Goal: Task Accomplishment & Management: Manage account settings

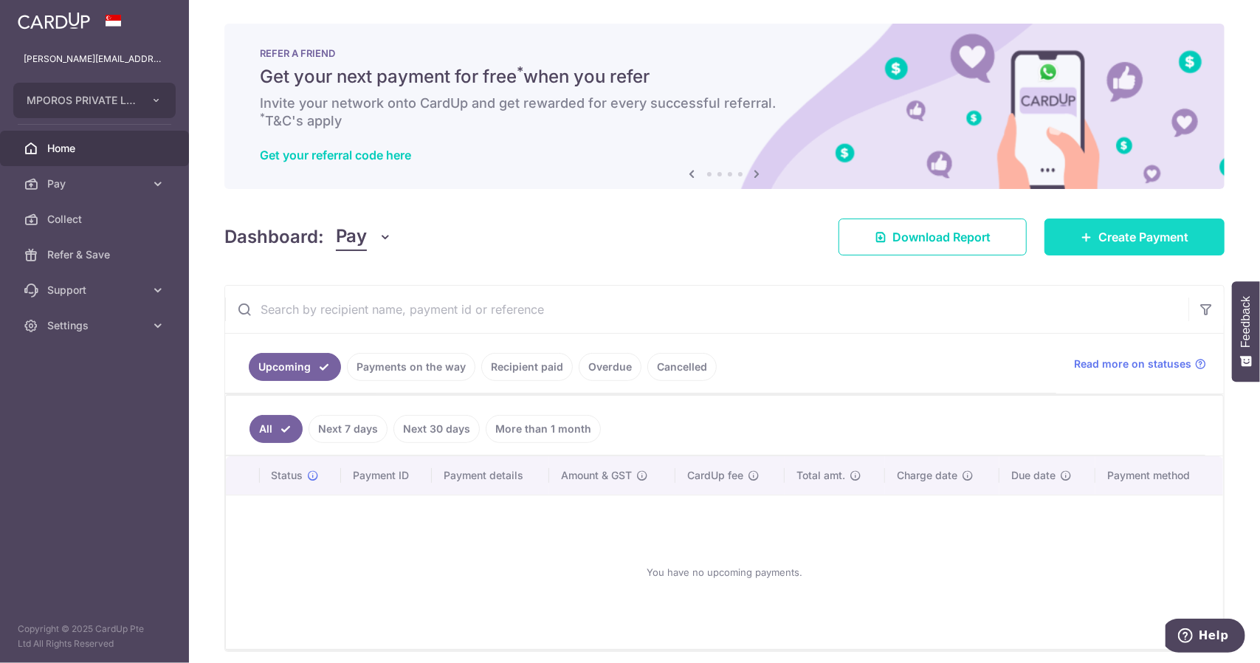
click at [1061, 241] on link "Create Payment" at bounding box center [1134, 236] width 180 height 37
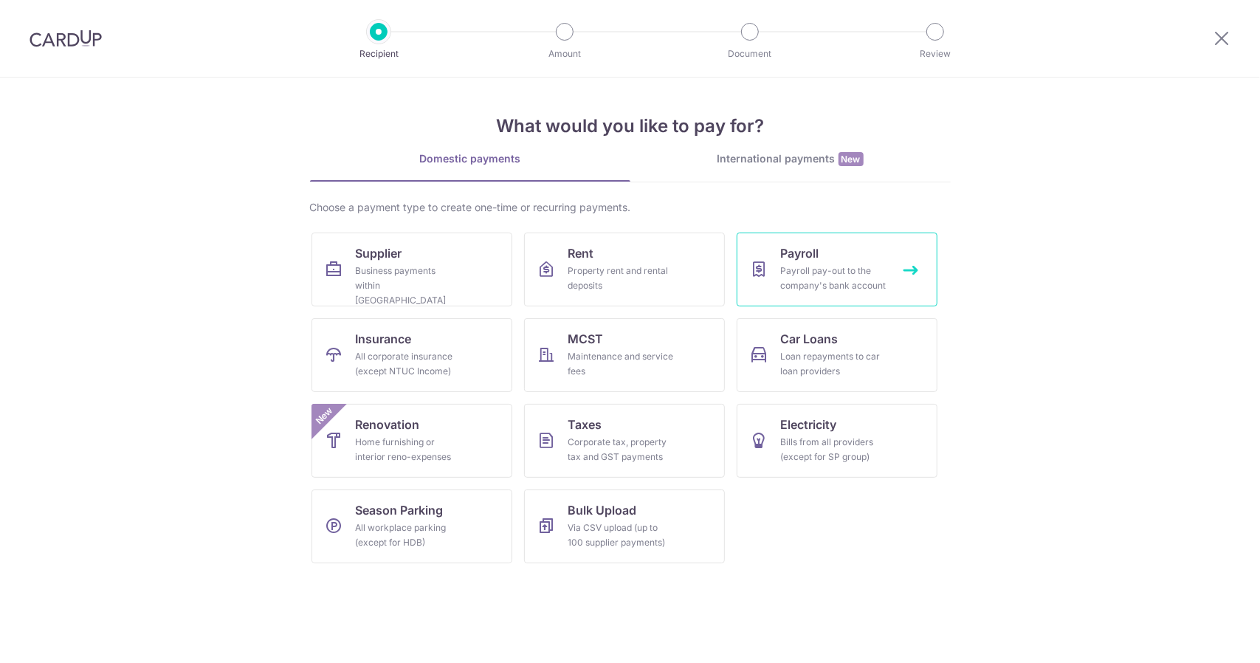
click at [785, 284] on div "Payroll pay-out to the company's bank account" at bounding box center [834, 279] width 106 height 30
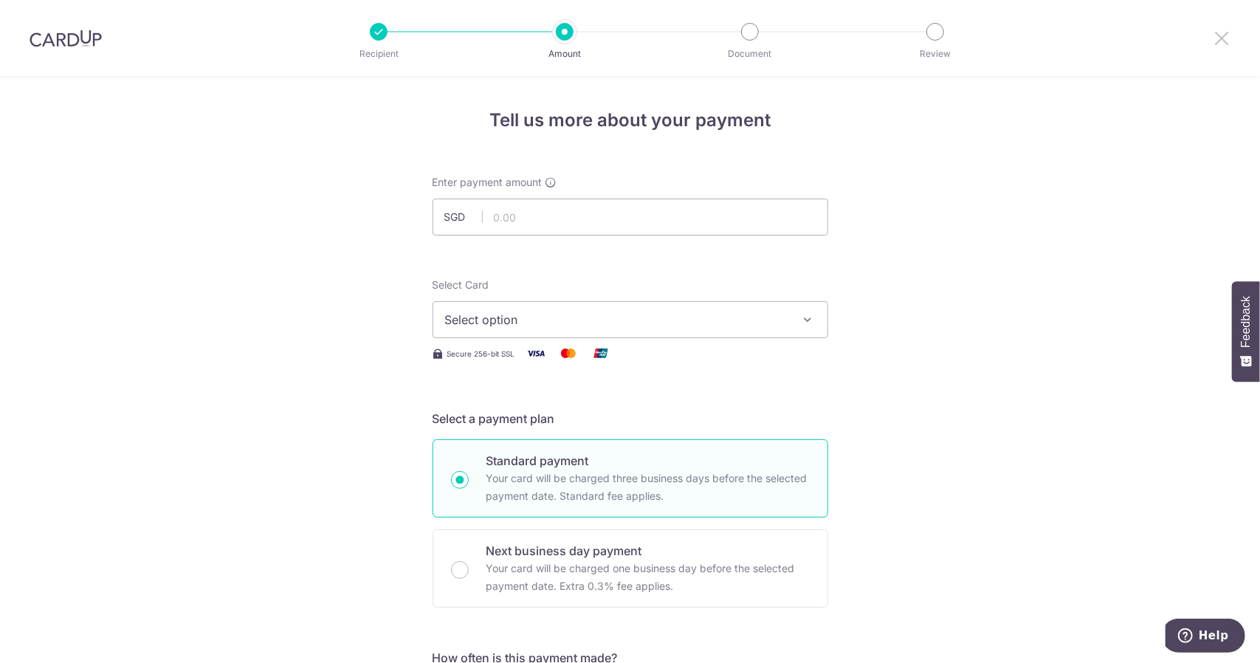
click at [1219, 38] on icon at bounding box center [1222, 38] width 18 height 18
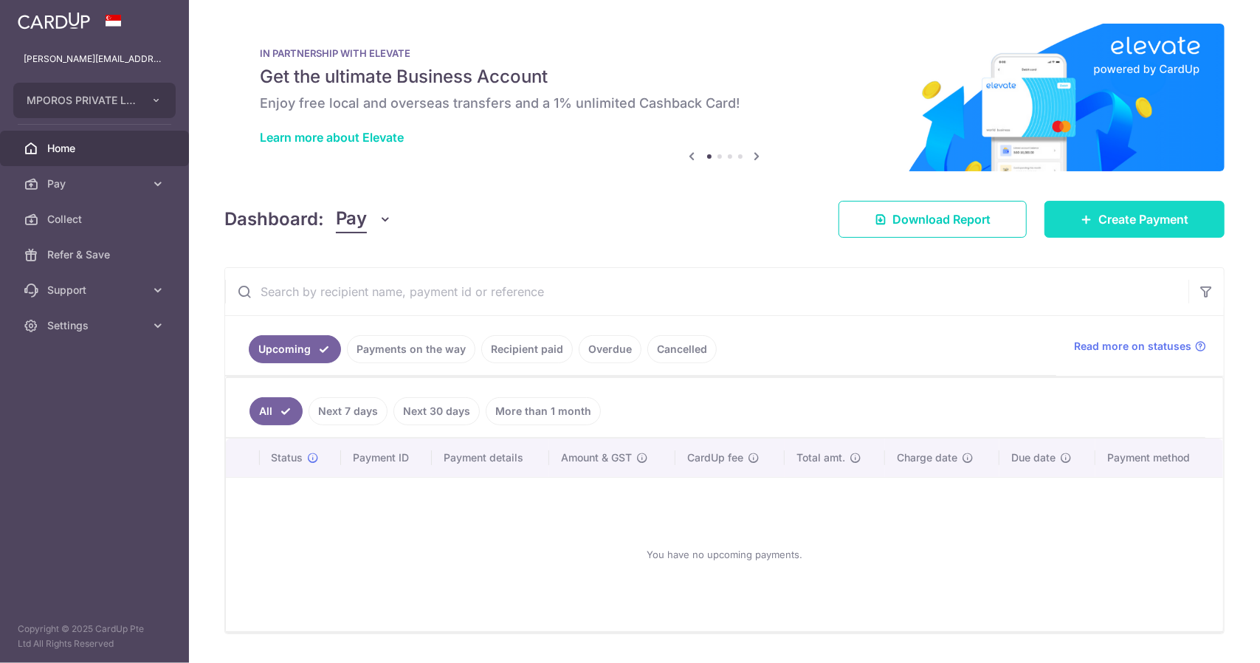
click at [1120, 224] on span "Create Payment" at bounding box center [1143, 219] width 90 height 18
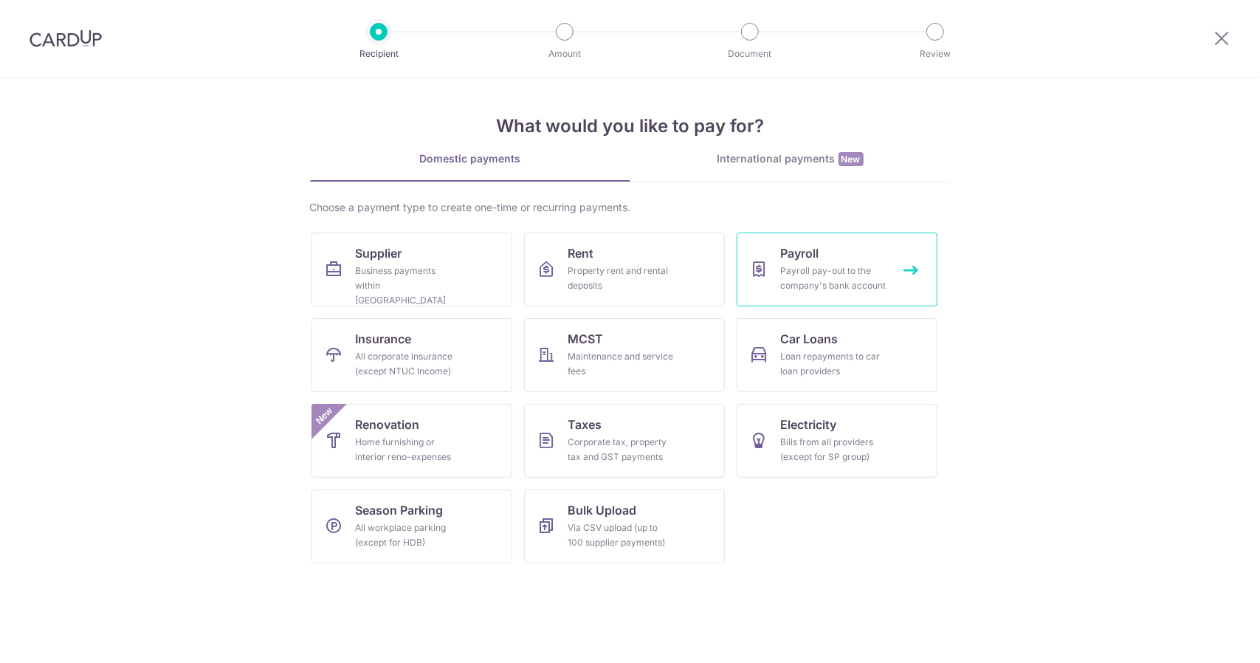
click at [784, 281] on div "Payroll pay-out to the company's bank account" at bounding box center [834, 279] width 106 height 30
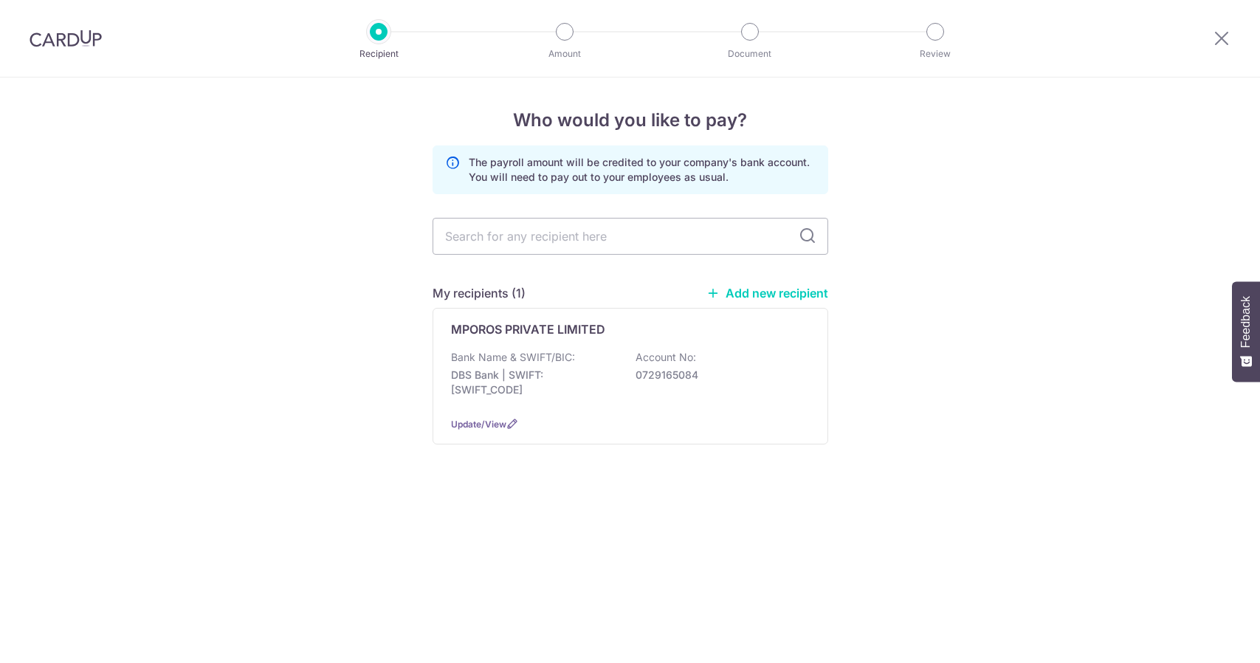
click at [483, 425] on span "Update/View" at bounding box center [478, 424] width 55 height 11
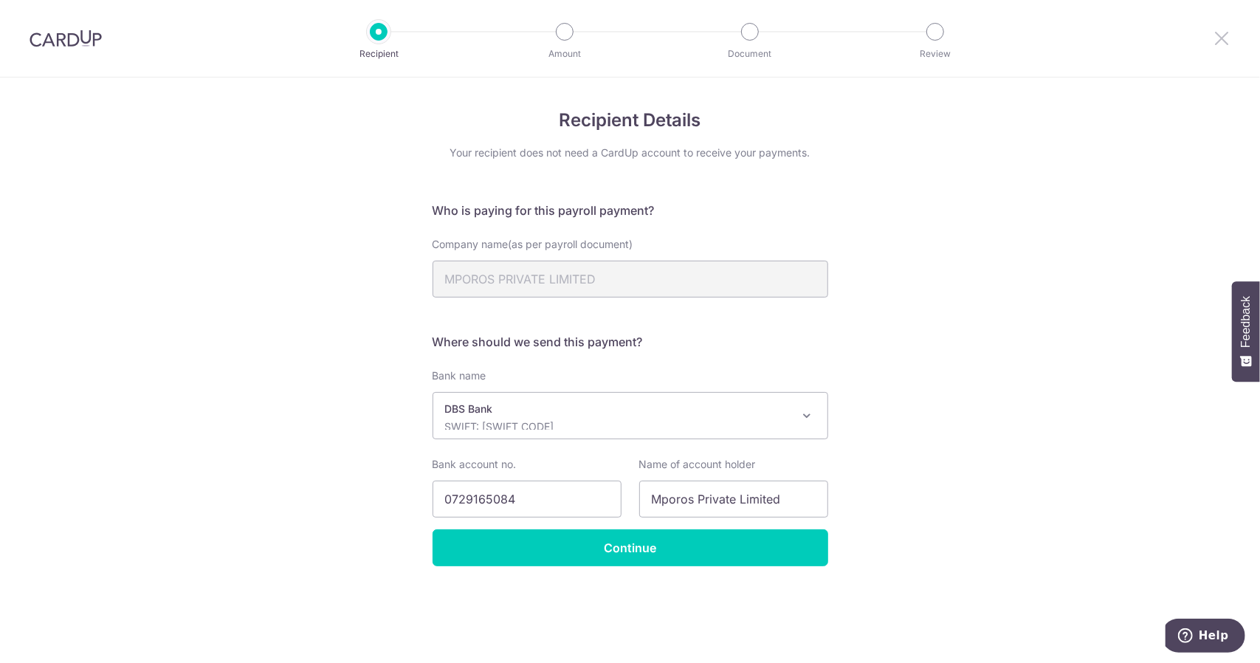
click at [1220, 35] on icon at bounding box center [1222, 38] width 18 height 18
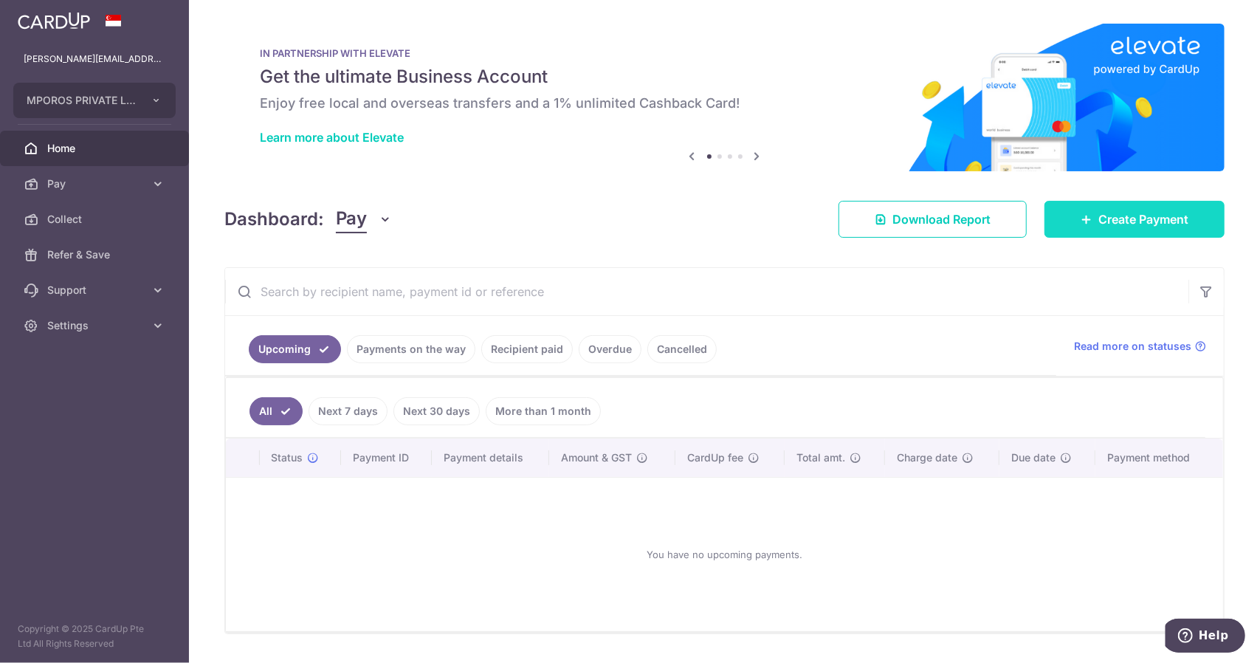
click at [1098, 222] on span "Create Payment" at bounding box center [1143, 219] width 90 height 18
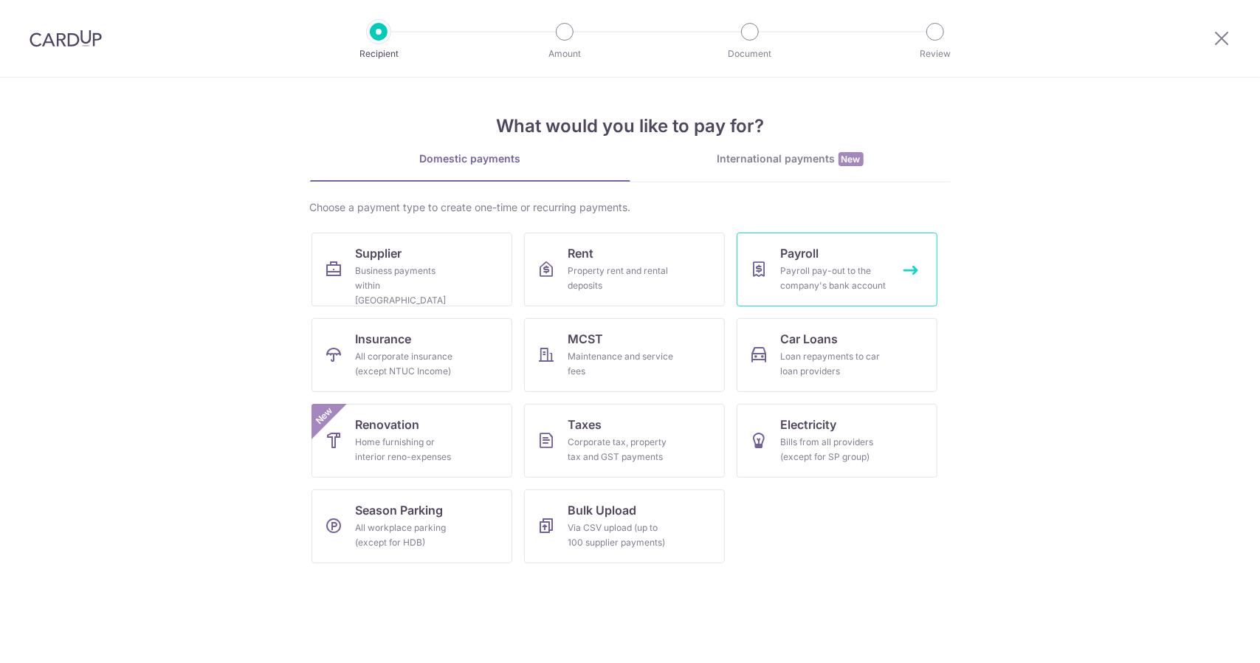
click at [777, 283] on link "Payroll Payroll pay-out to the company's bank account" at bounding box center [837, 270] width 201 height 74
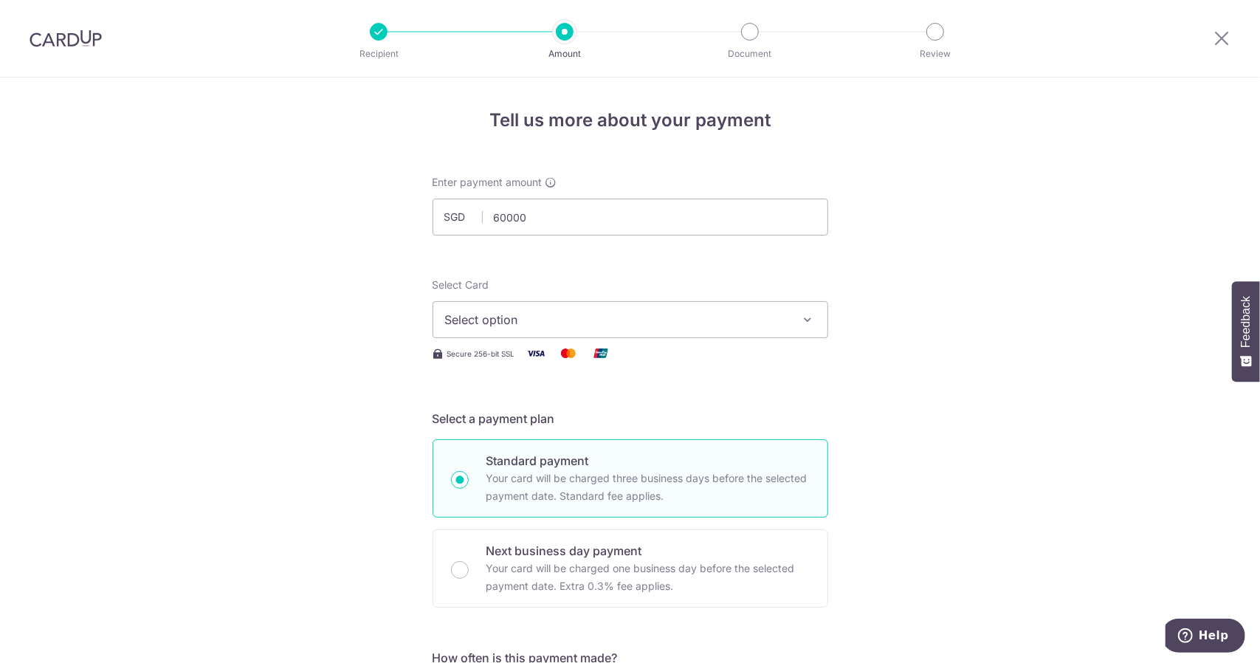
type input "60,000.00"
click at [489, 321] on span "Select option" at bounding box center [617, 320] width 344 height 18
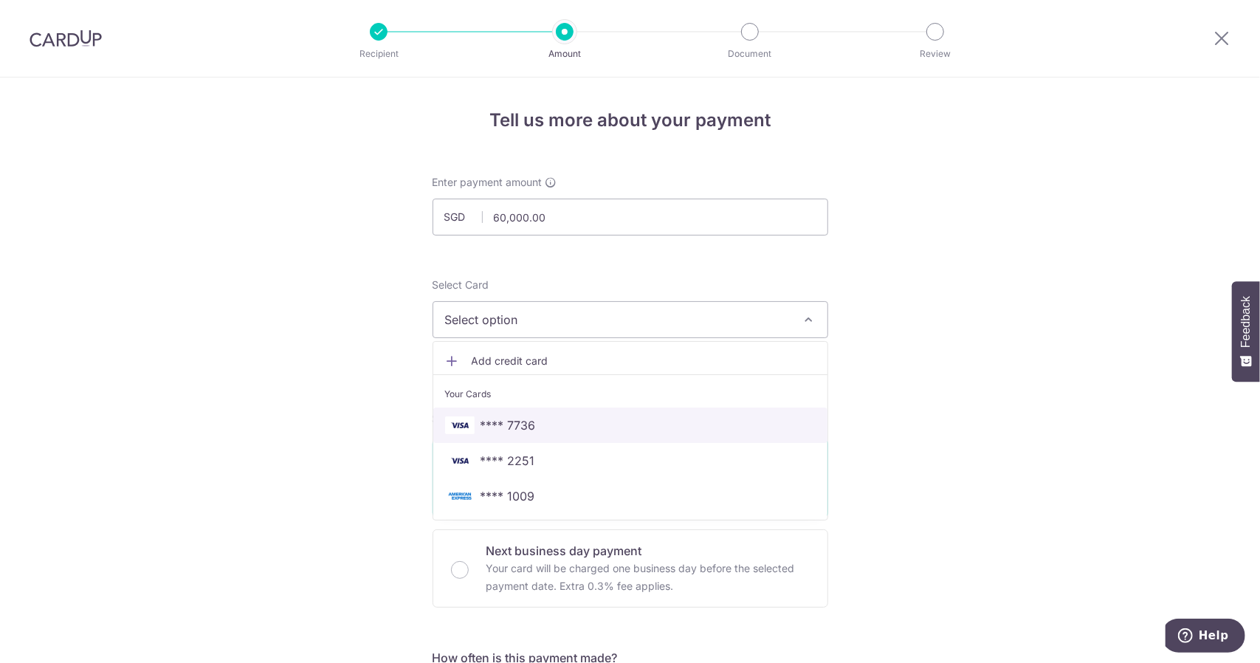
click at [534, 425] on span "**** 7736" at bounding box center [630, 425] width 371 height 18
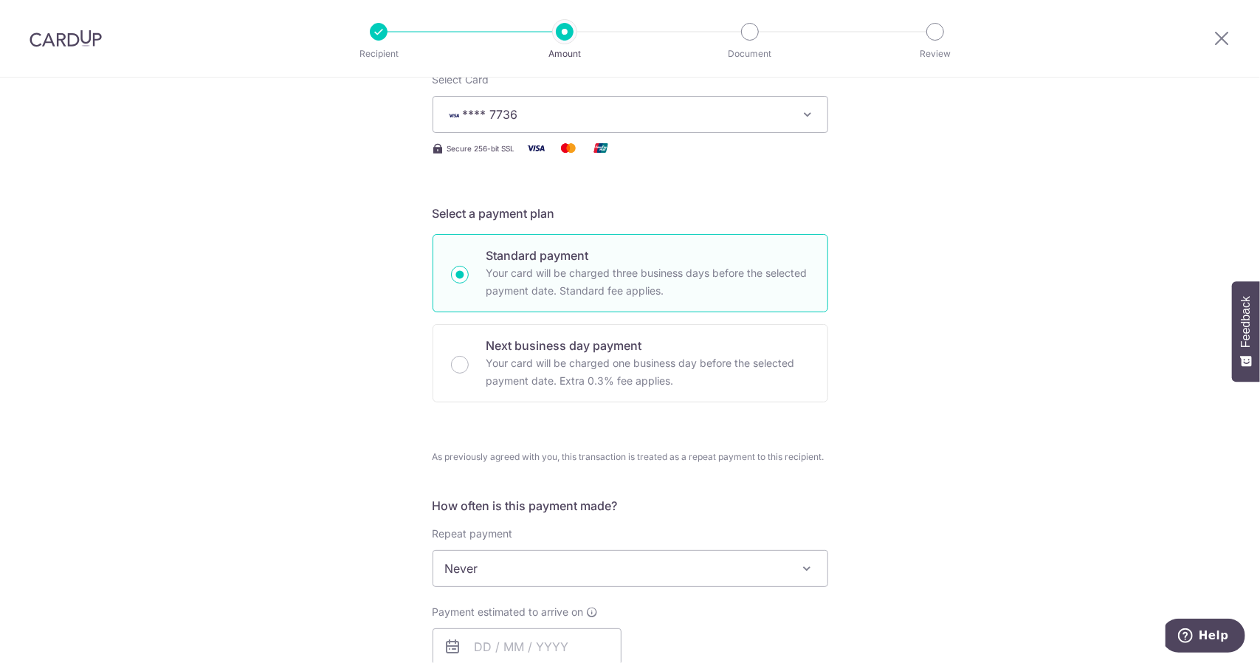
scroll to position [369, 0]
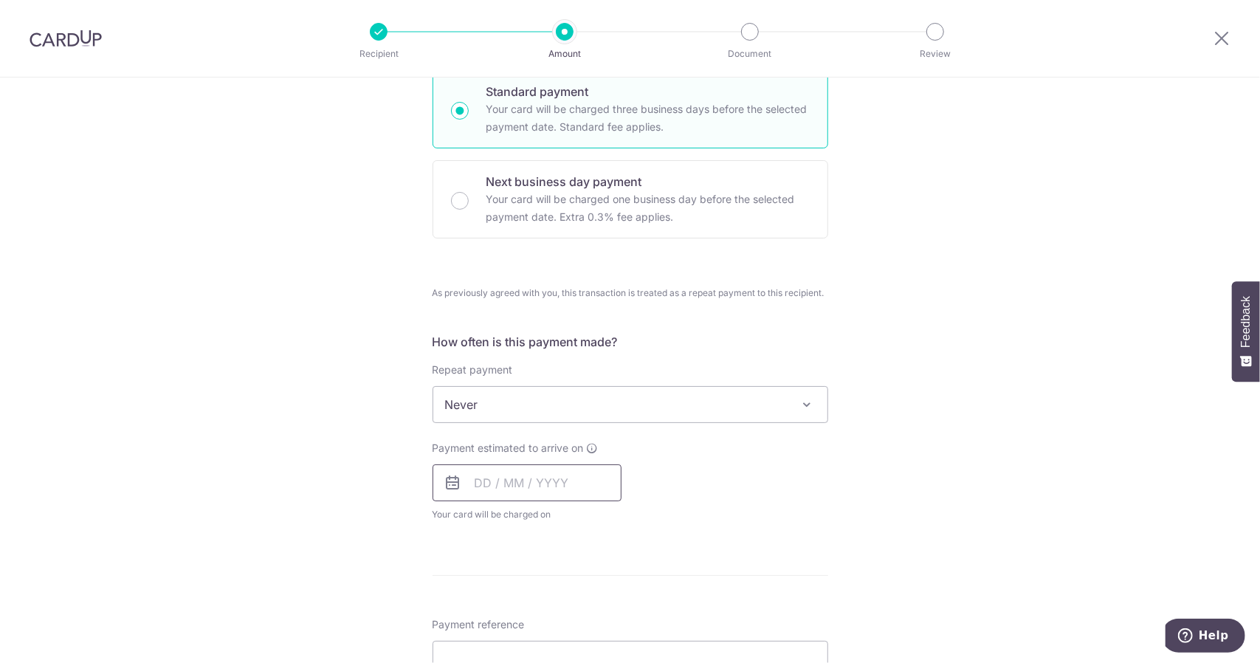
click at [472, 473] on input "text" at bounding box center [527, 482] width 189 height 37
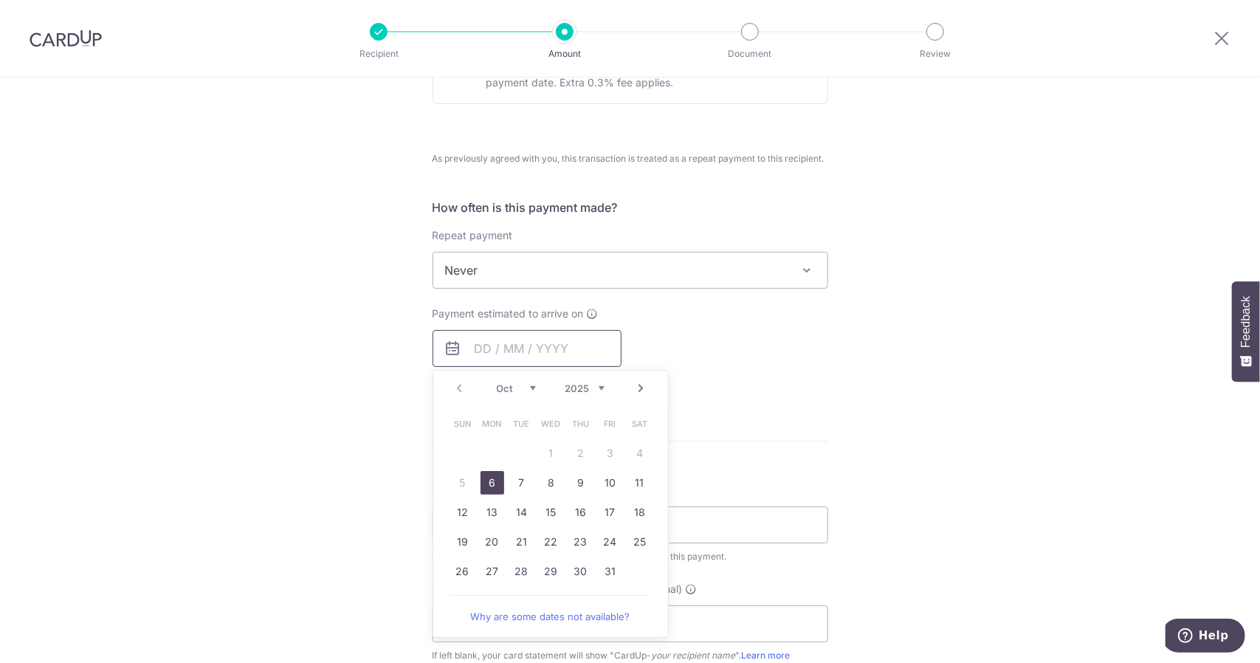
scroll to position [517, 0]
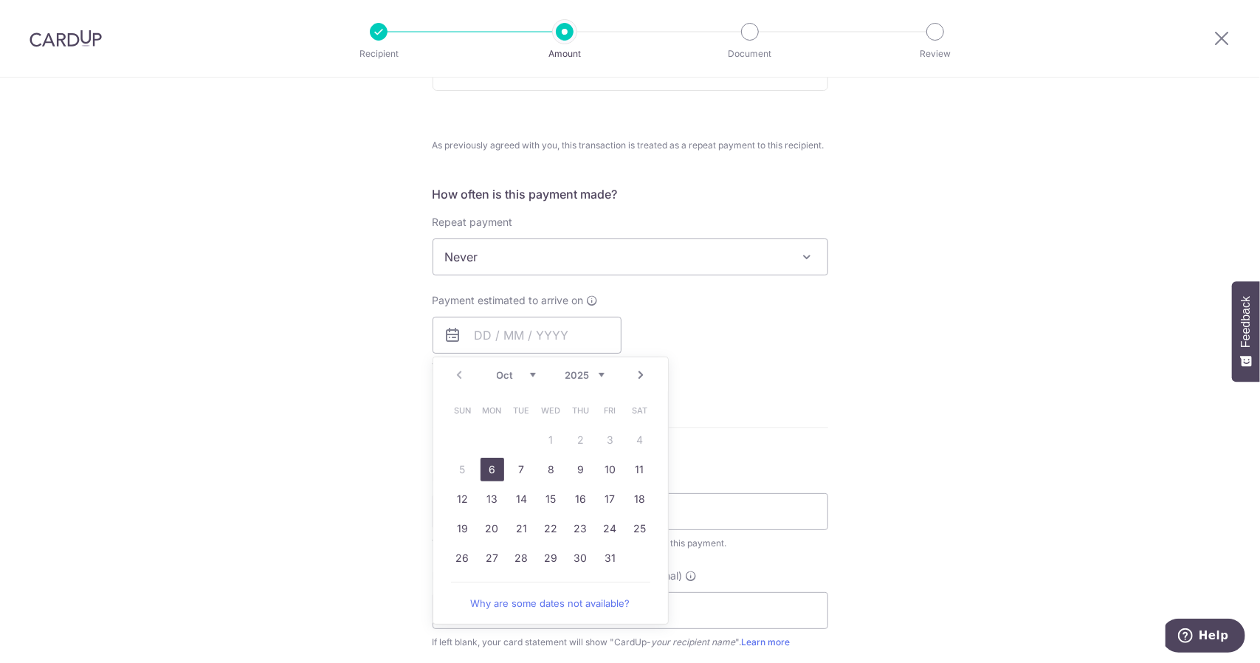
click at [488, 469] on link "6" at bounding box center [493, 470] width 24 height 24
type input "[DATE]"
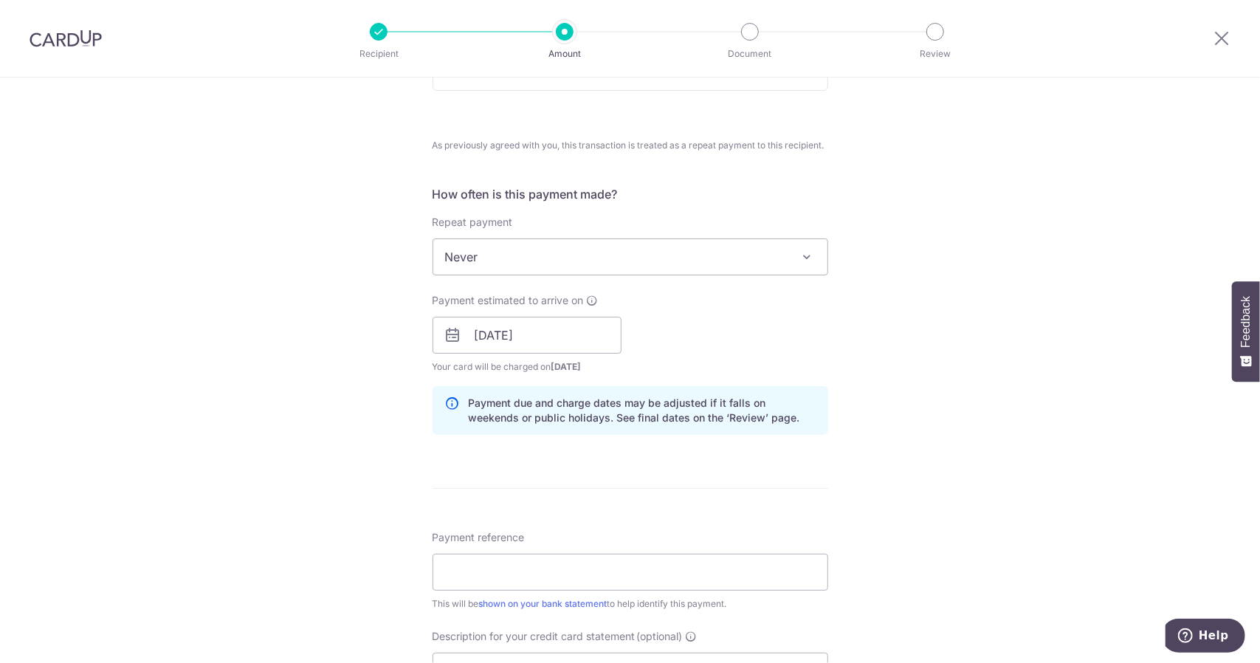
click at [374, 453] on div "Tell us more about your payment Enter payment amount SGD 60,000.00 60000.00 Sel…" at bounding box center [630, 327] width 1260 height 1533
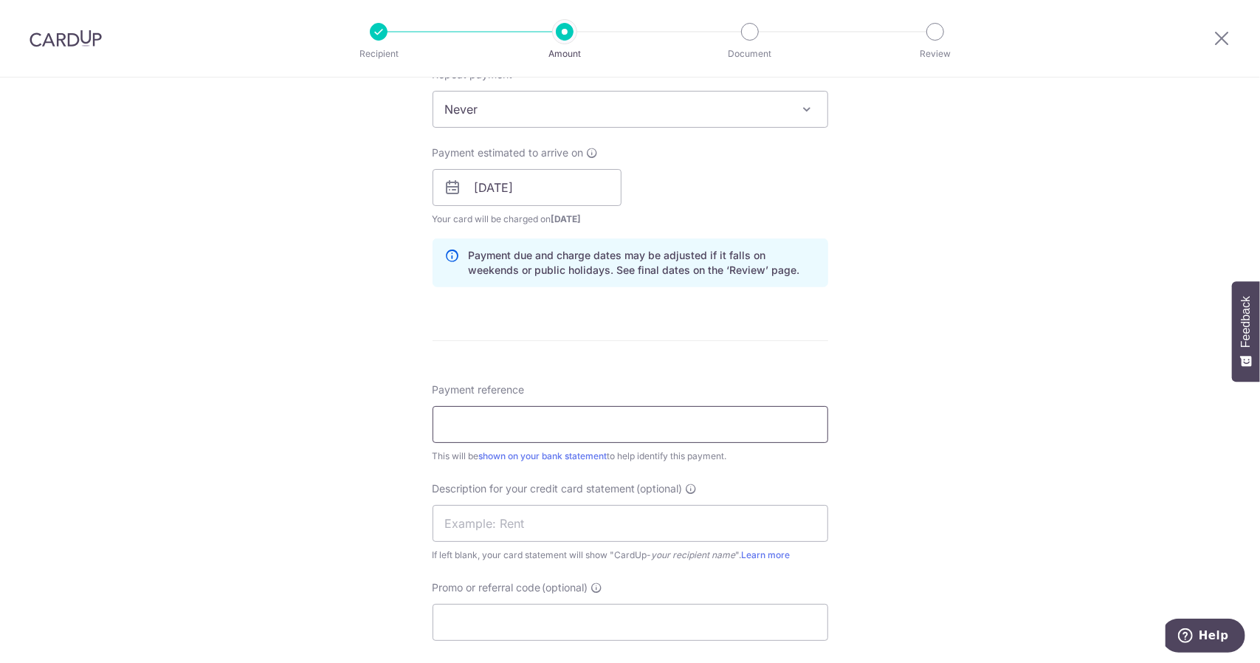
click at [459, 435] on input "Payment reference" at bounding box center [631, 424] width 396 height 37
click at [1228, 41] on icon at bounding box center [1222, 38] width 18 height 18
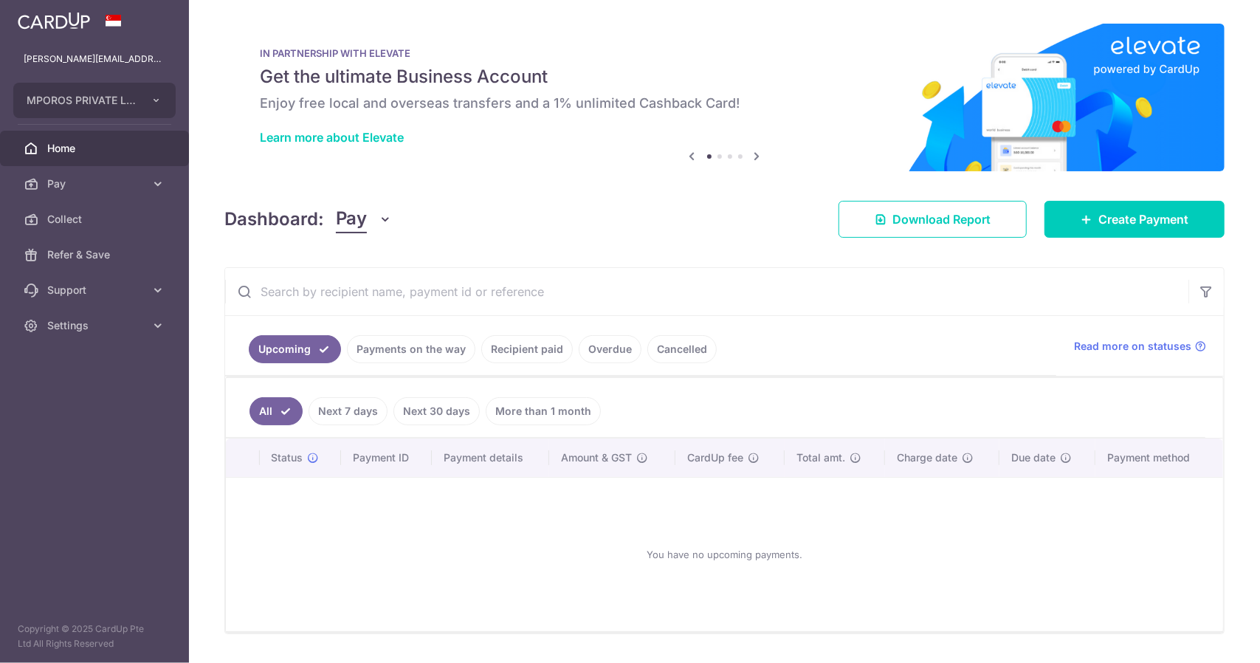
click at [432, 348] on link "Payments on the way" at bounding box center [411, 349] width 128 height 28
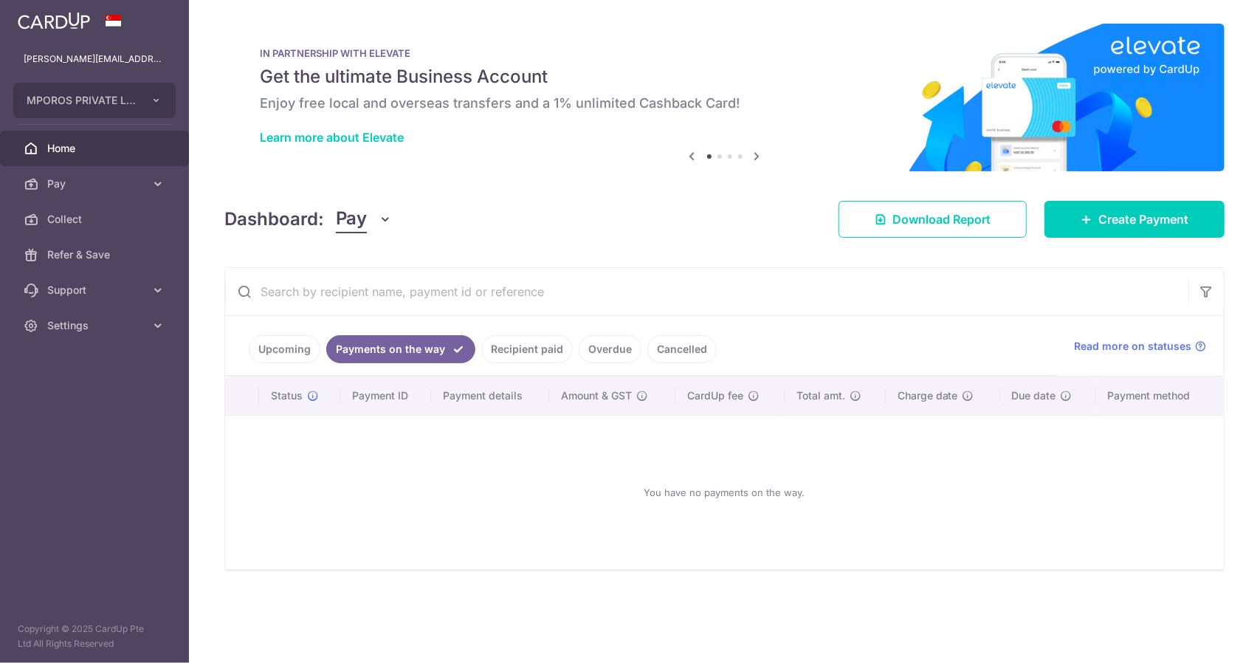
click at [524, 351] on link "Recipient paid" at bounding box center [527, 349] width 92 height 28
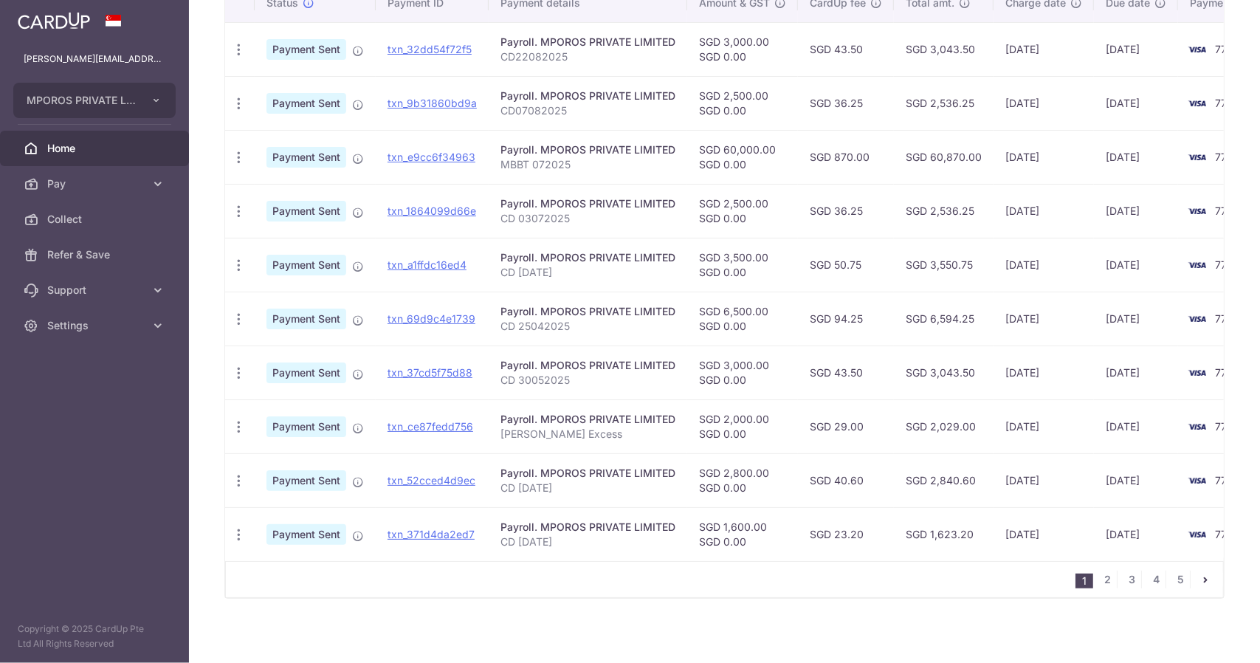
scroll to position [400, 0]
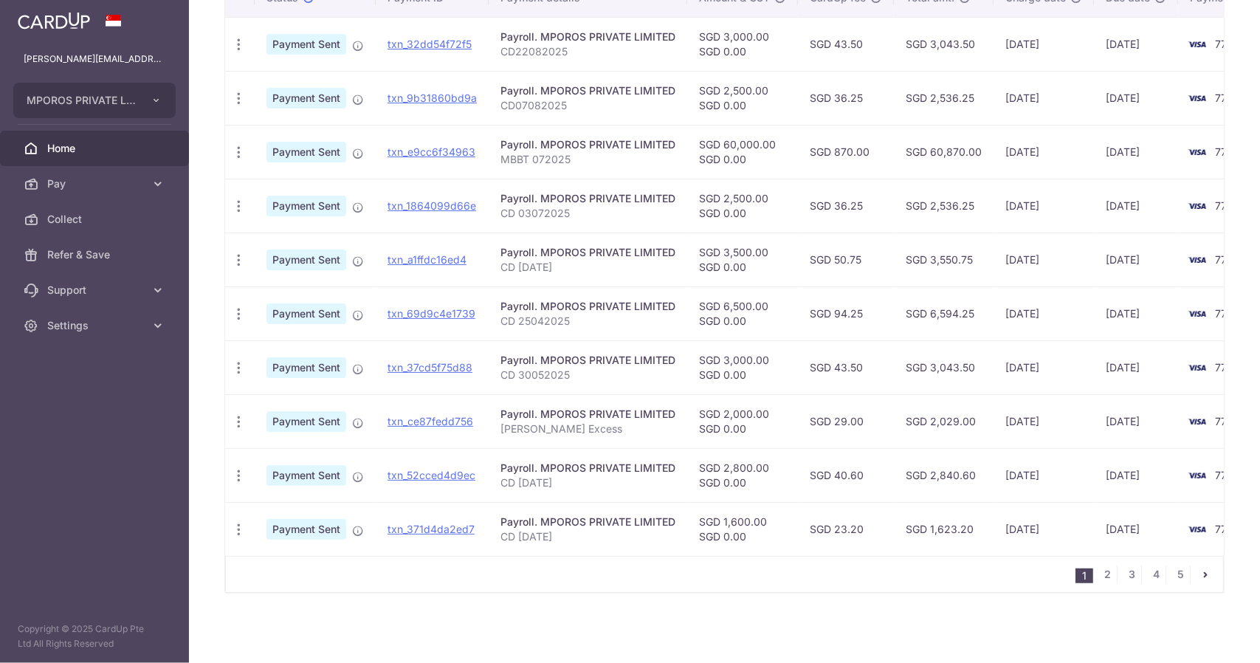
click at [1122, 548] on div "Status Payment ID Payment details Amount & GST CardUp fee Total amt. Charge dat…" at bounding box center [724, 267] width 999 height 577
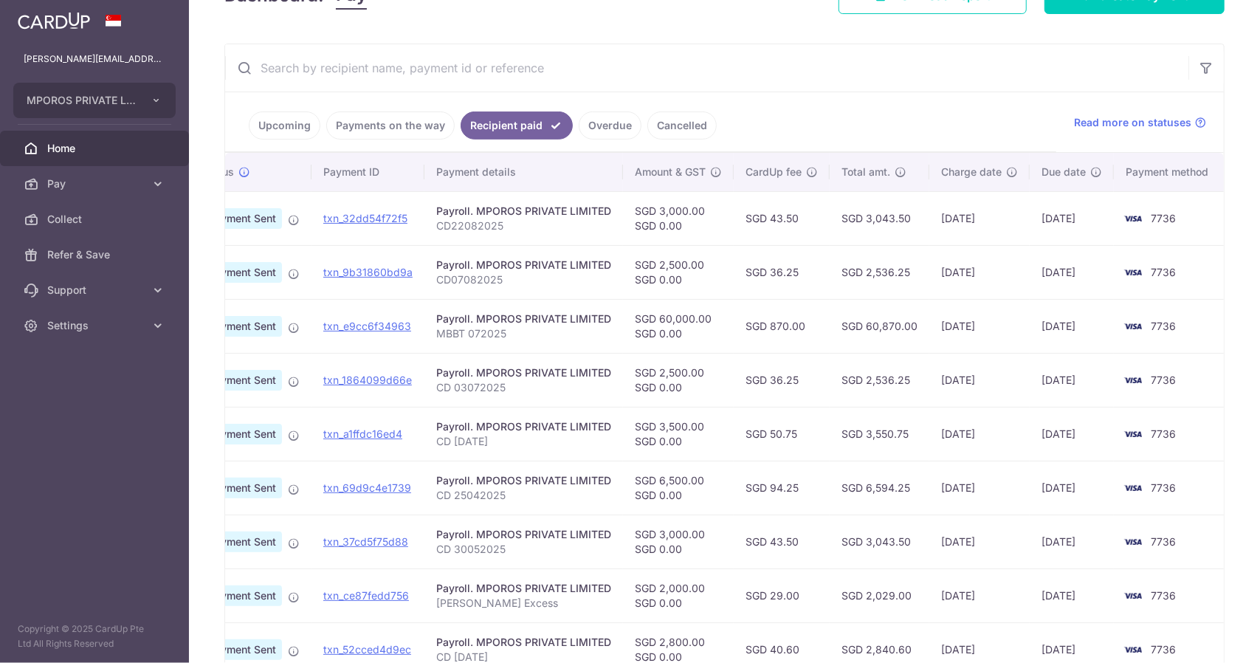
scroll to position [179, 0]
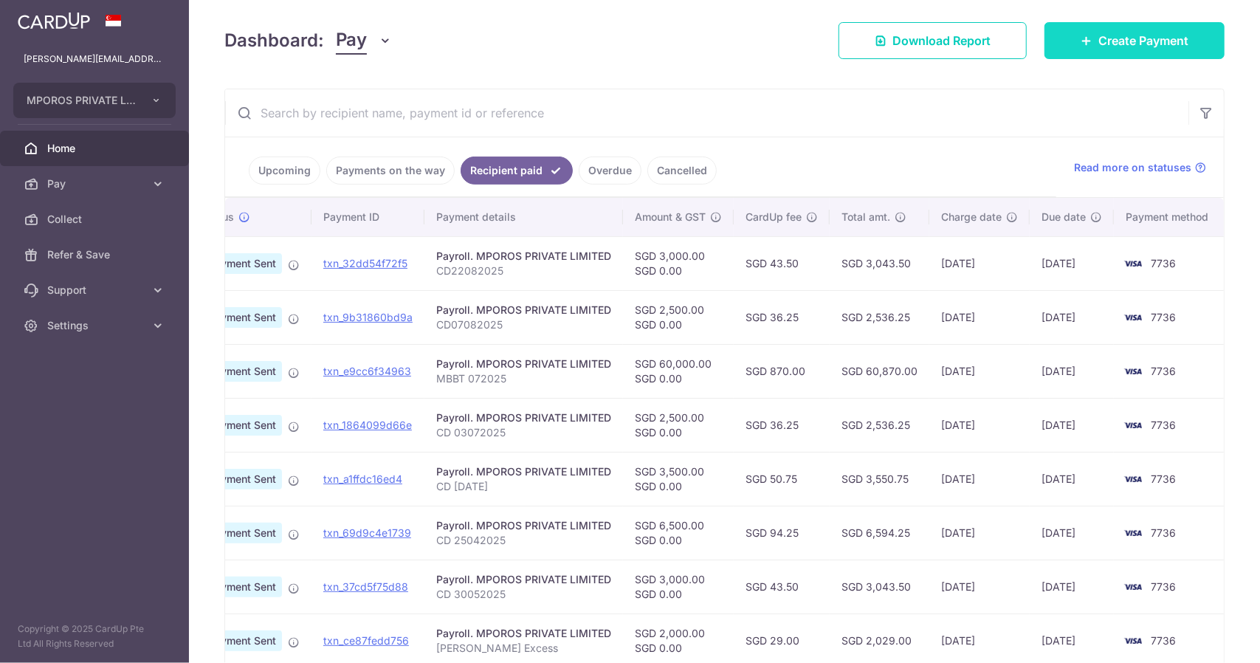
click at [1090, 52] on link "Create Payment" at bounding box center [1134, 40] width 180 height 37
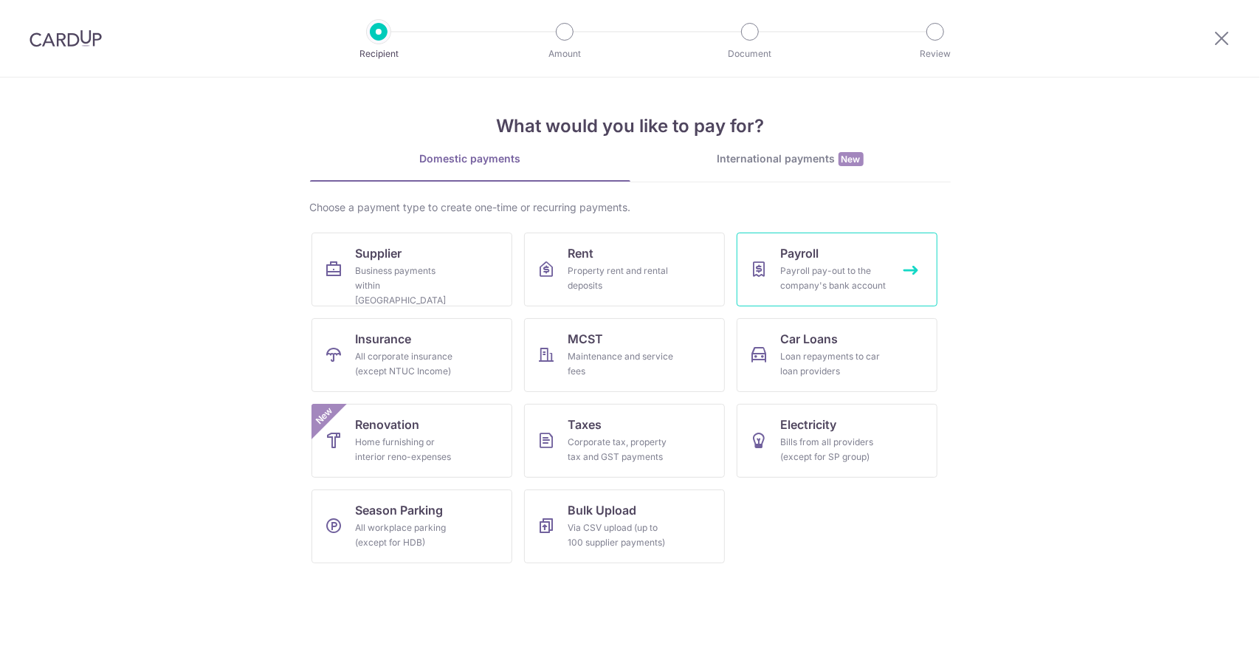
click at [791, 284] on div "Payroll pay-out to the company's bank account" at bounding box center [834, 279] width 106 height 30
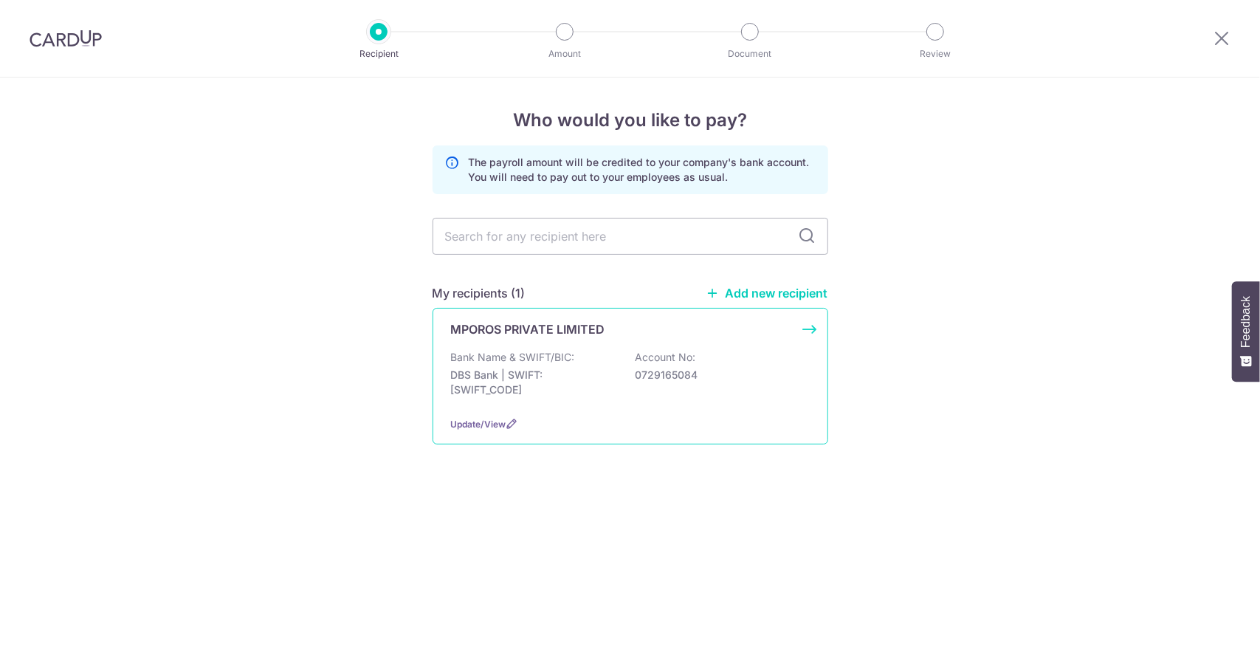
click at [502, 340] on div "MPOROS PRIVATE LIMITED Bank Name & SWIFT/BIC: DBS Bank | SWIFT: [SWIFT_CODE] Ac…" at bounding box center [631, 376] width 396 height 137
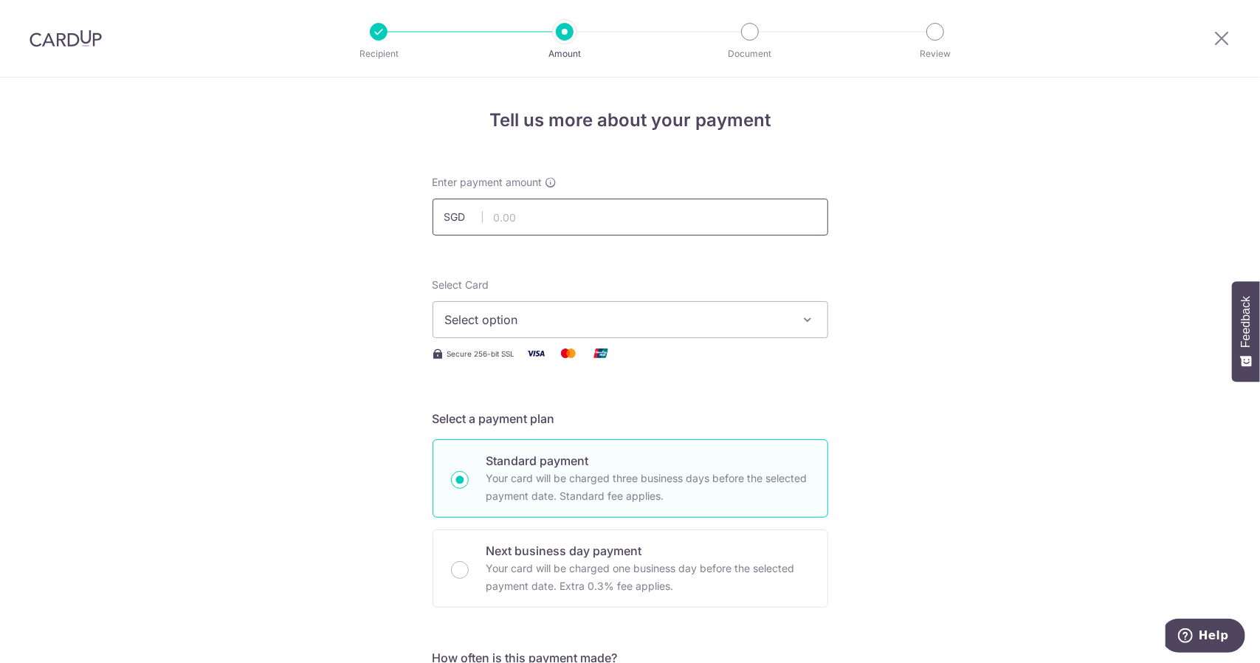
click at [537, 211] on input "text" at bounding box center [631, 217] width 396 height 37
type input "60,000.00"
click at [562, 320] on span "Select option" at bounding box center [617, 320] width 344 height 18
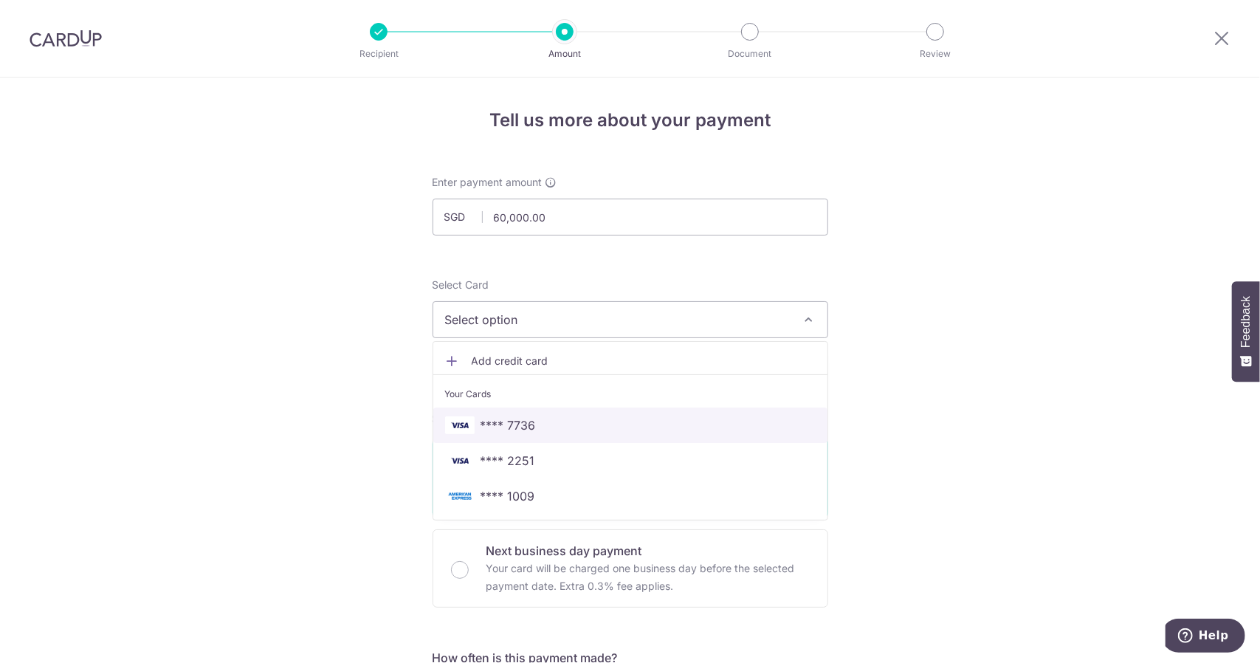
click at [540, 431] on span "**** 7736" at bounding box center [630, 425] width 371 height 18
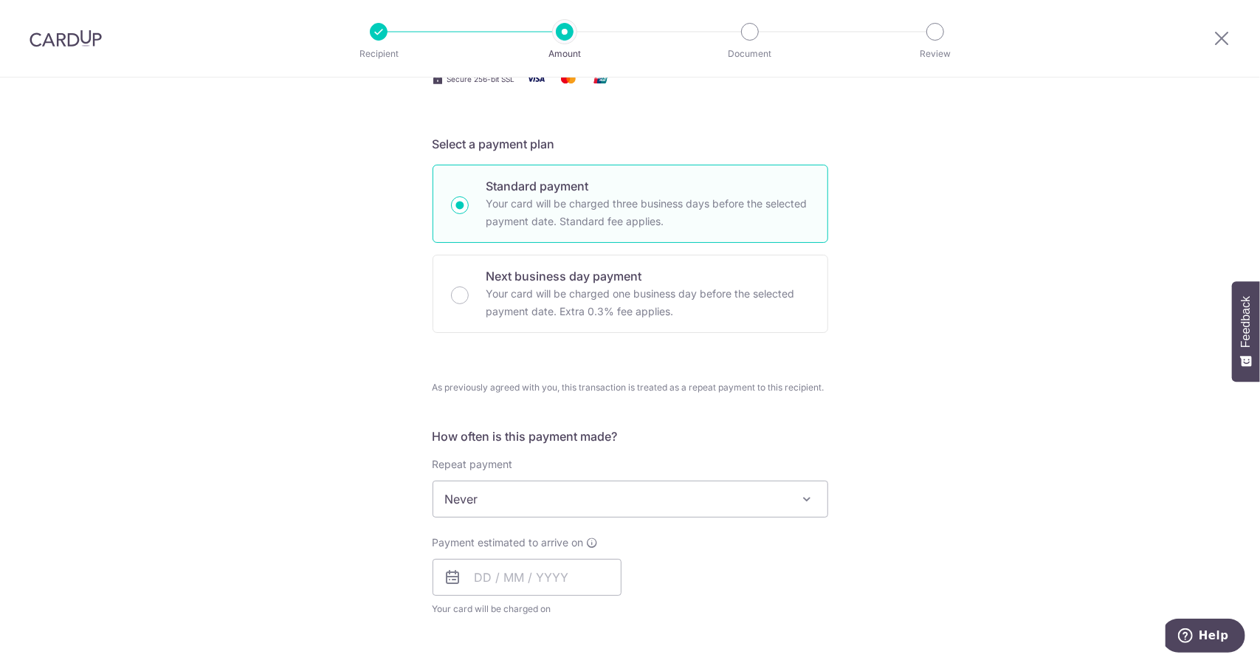
scroll to position [295, 0]
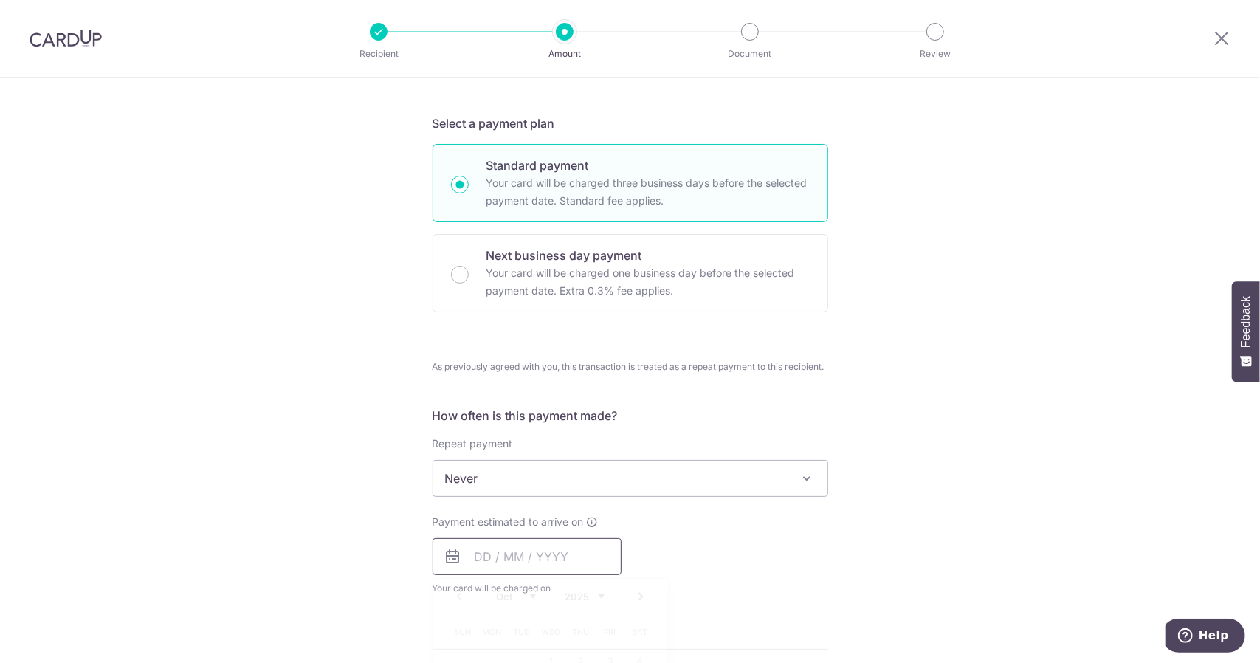
click at [481, 551] on input "text" at bounding box center [527, 556] width 189 height 37
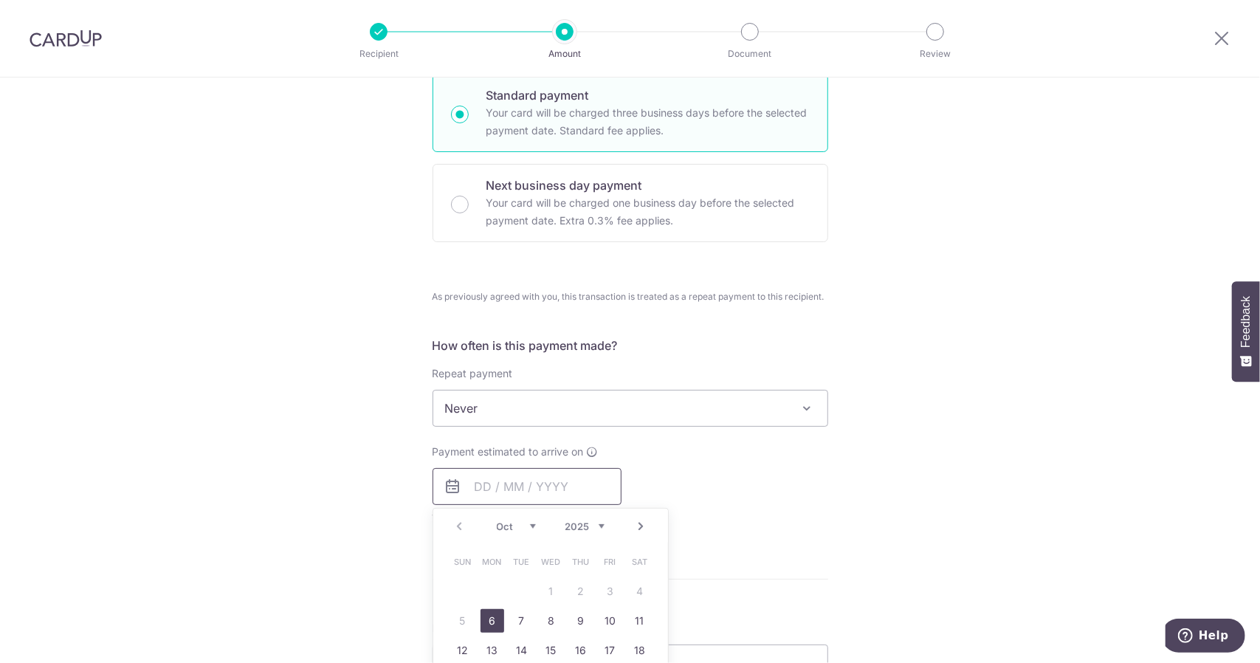
scroll to position [443, 0]
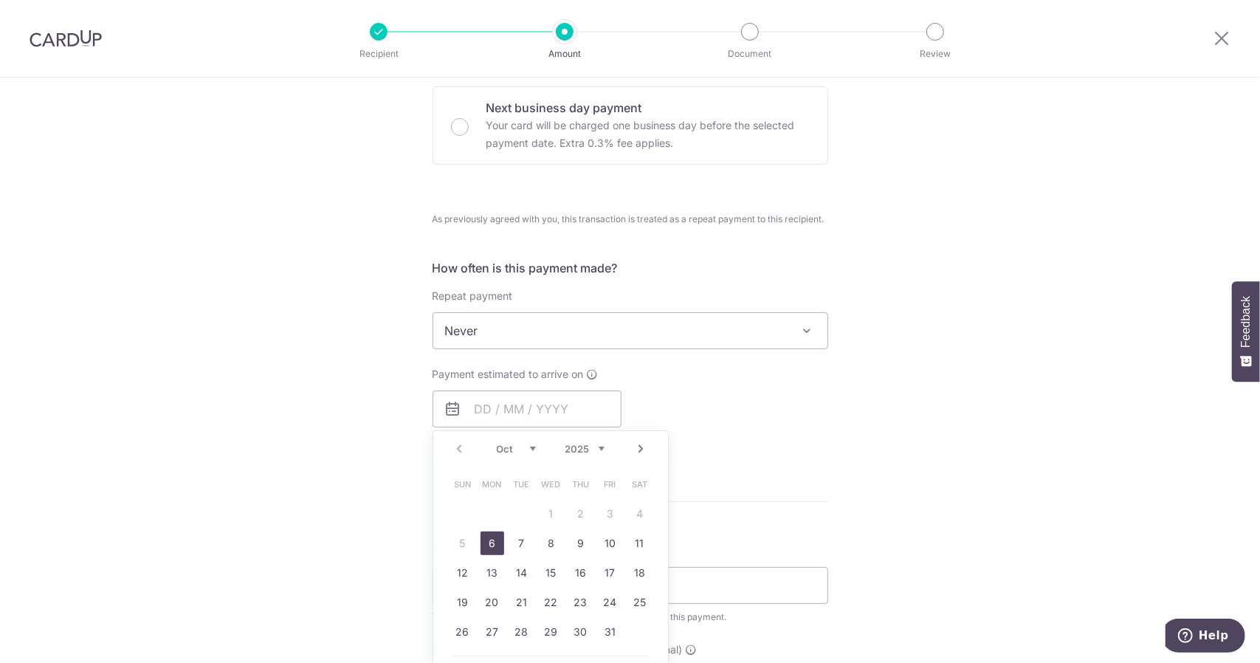
drag, startPoint x: 487, startPoint y: 539, endPoint x: 393, endPoint y: 526, distance: 94.6
click at [487, 538] on link "6" at bounding box center [493, 543] width 24 height 24
type input "06/10/2025"
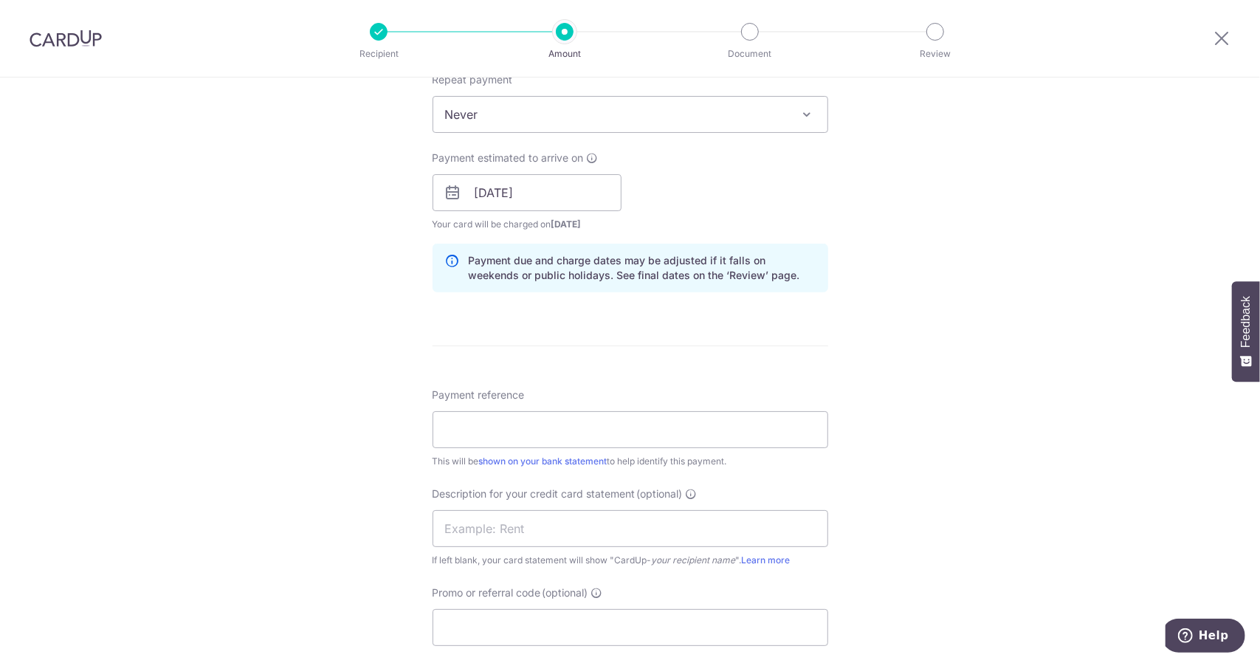
scroll to position [664, 0]
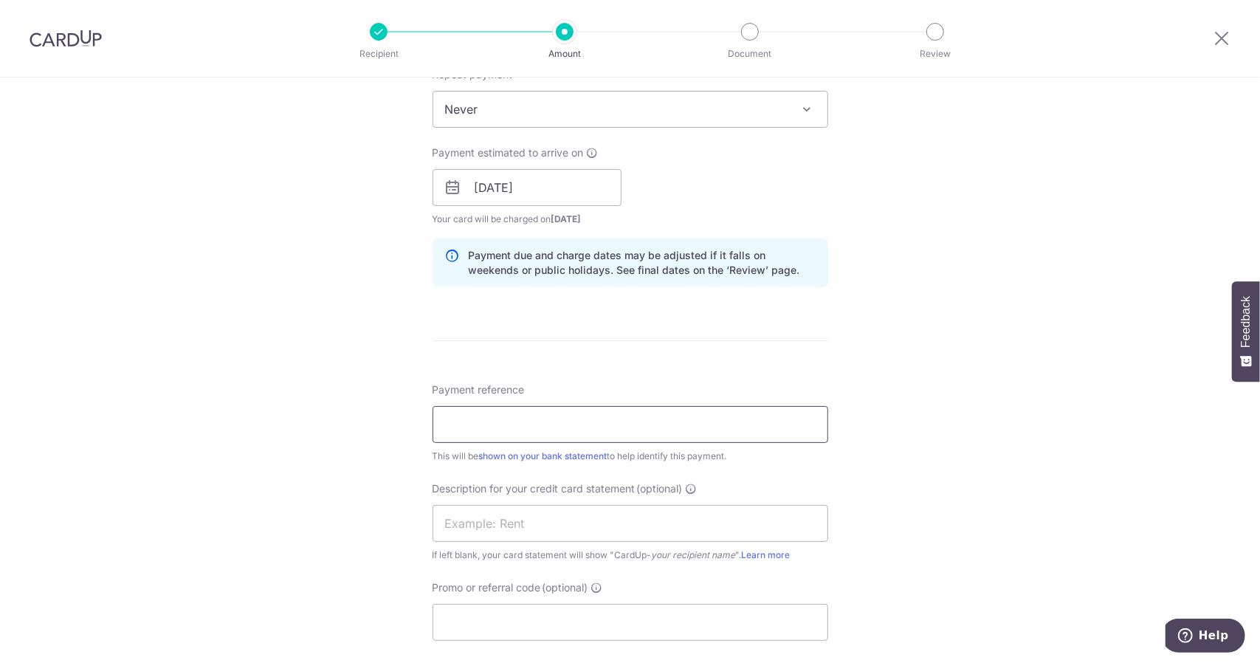
click at [468, 420] on input "Payment reference" at bounding box center [631, 424] width 396 height 37
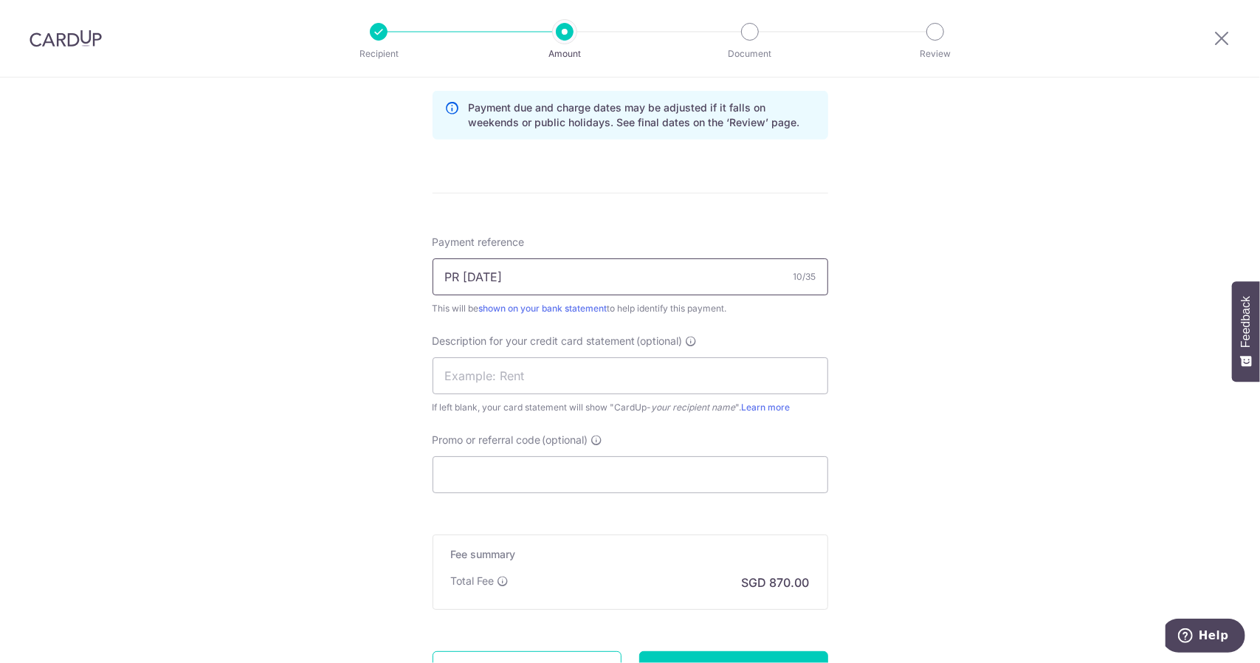
scroll to position [886, 0]
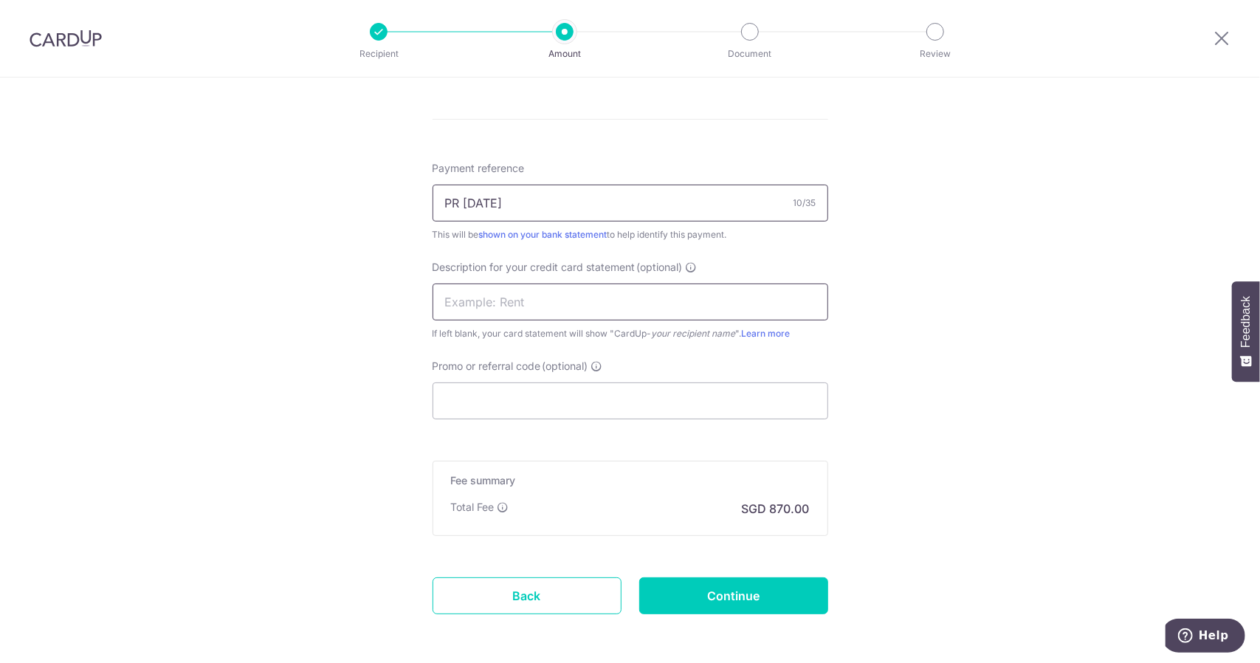
type input "PR [DATE]"
click at [462, 302] on input "text" at bounding box center [631, 301] width 396 height 37
drag, startPoint x: 531, startPoint y: 197, endPoint x: 342, endPoint y: 204, distance: 189.8
click at [461, 302] on input "text" at bounding box center [631, 301] width 396 height 37
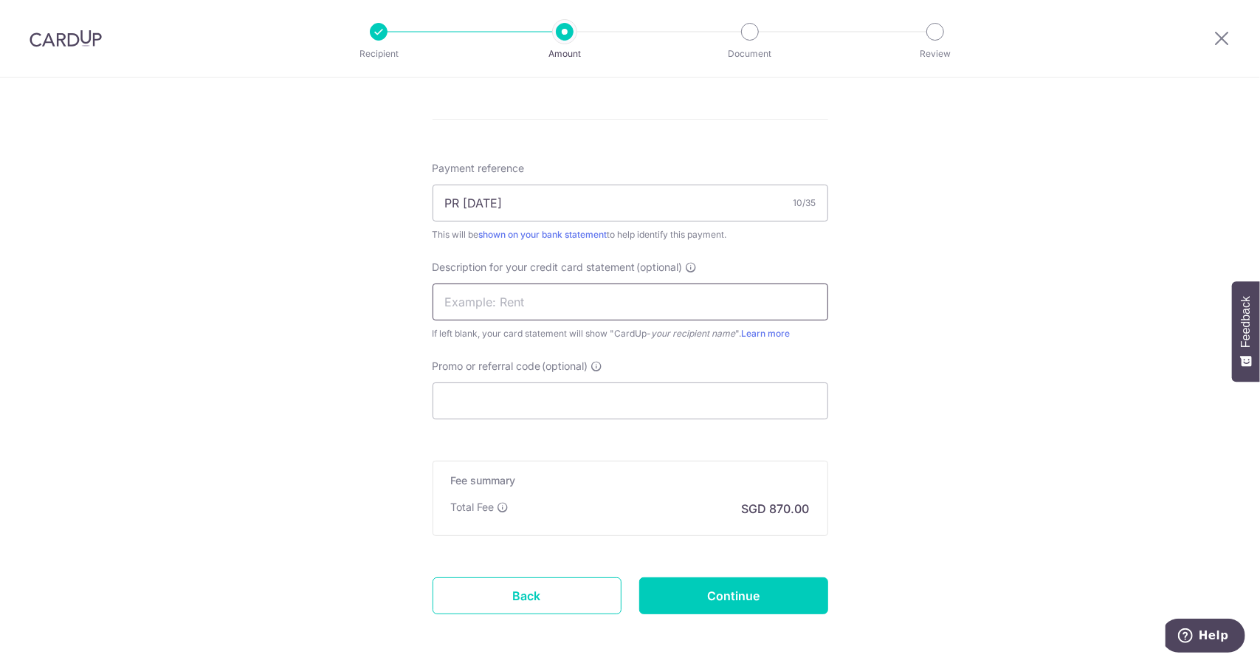
paste input "PR [DATE]"
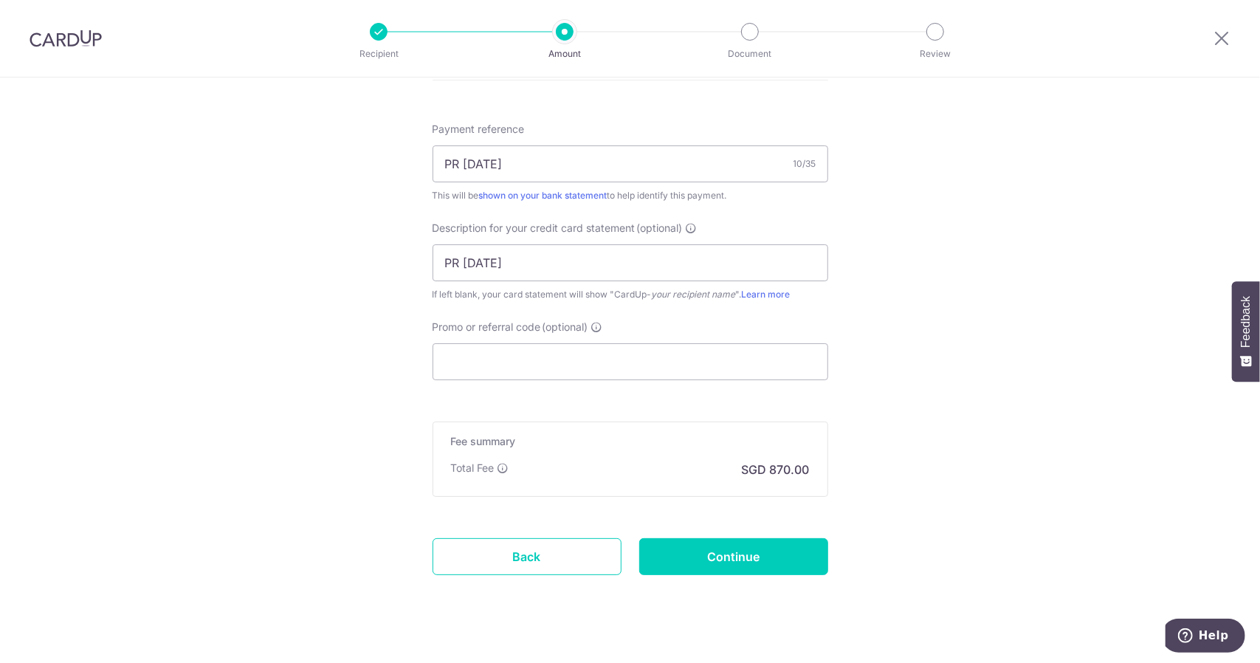
scroll to position [944, 0]
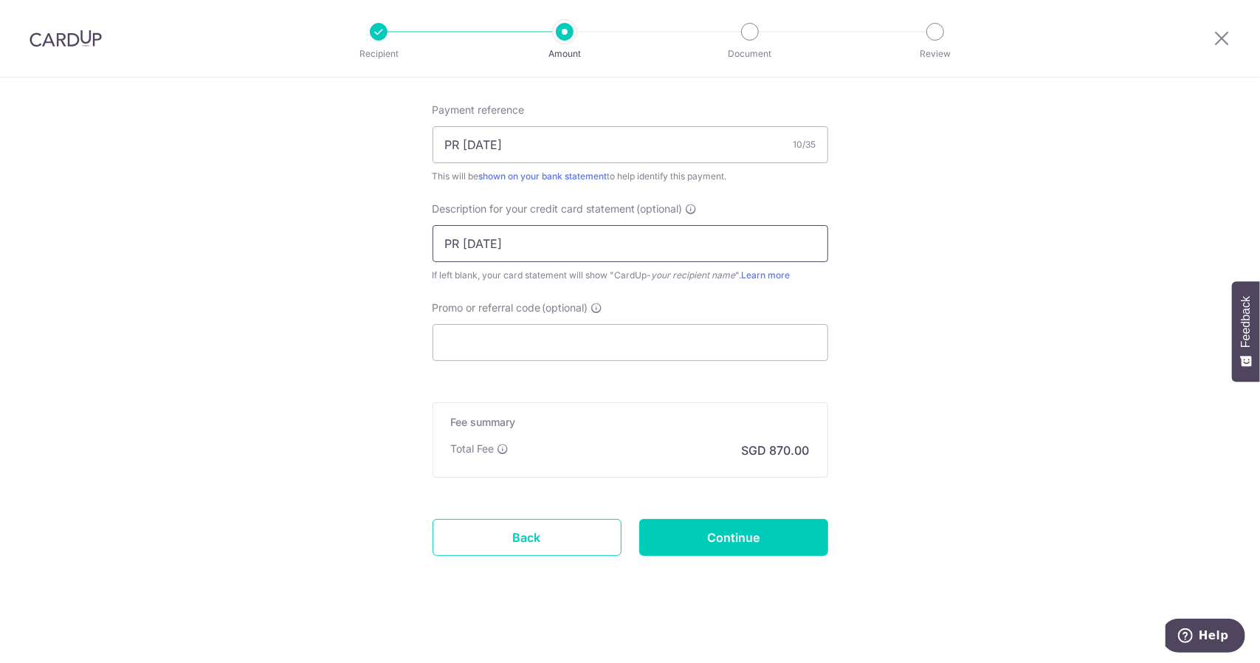
click at [459, 243] on input "PR Sep2025" at bounding box center [631, 243] width 396 height 37
type input "PR Sep2025"
click at [722, 538] on input "Continue" at bounding box center [733, 537] width 189 height 37
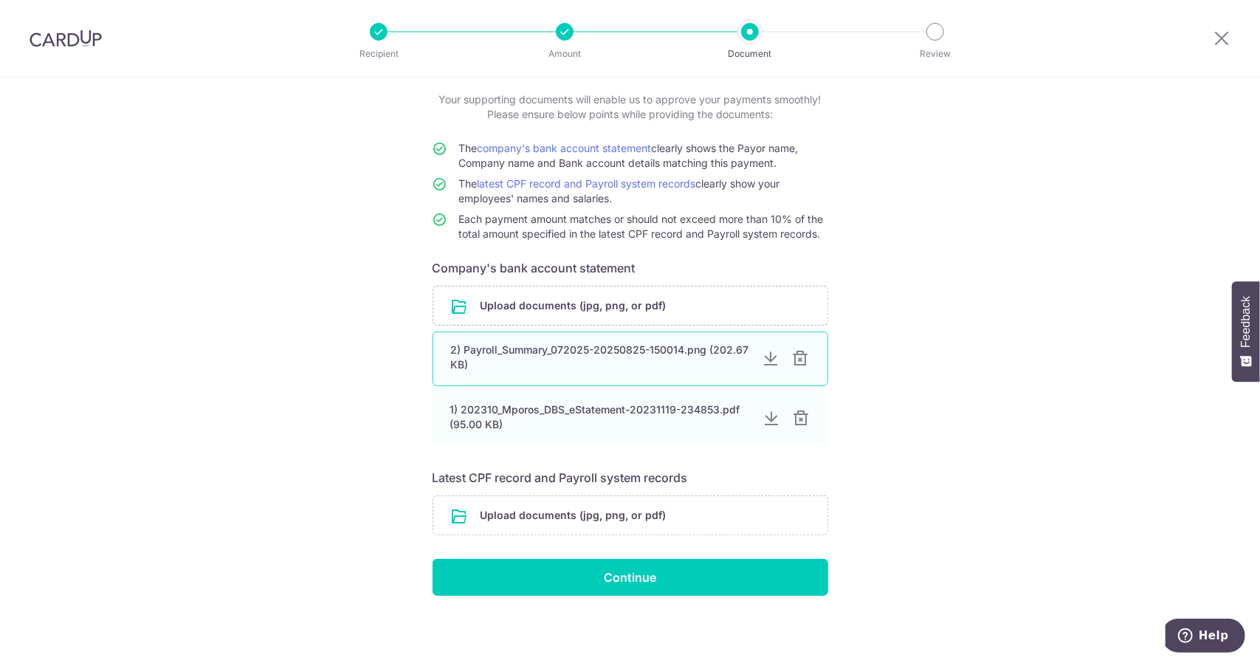
scroll to position [83, 0]
click at [798, 357] on div at bounding box center [801, 359] width 18 height 18
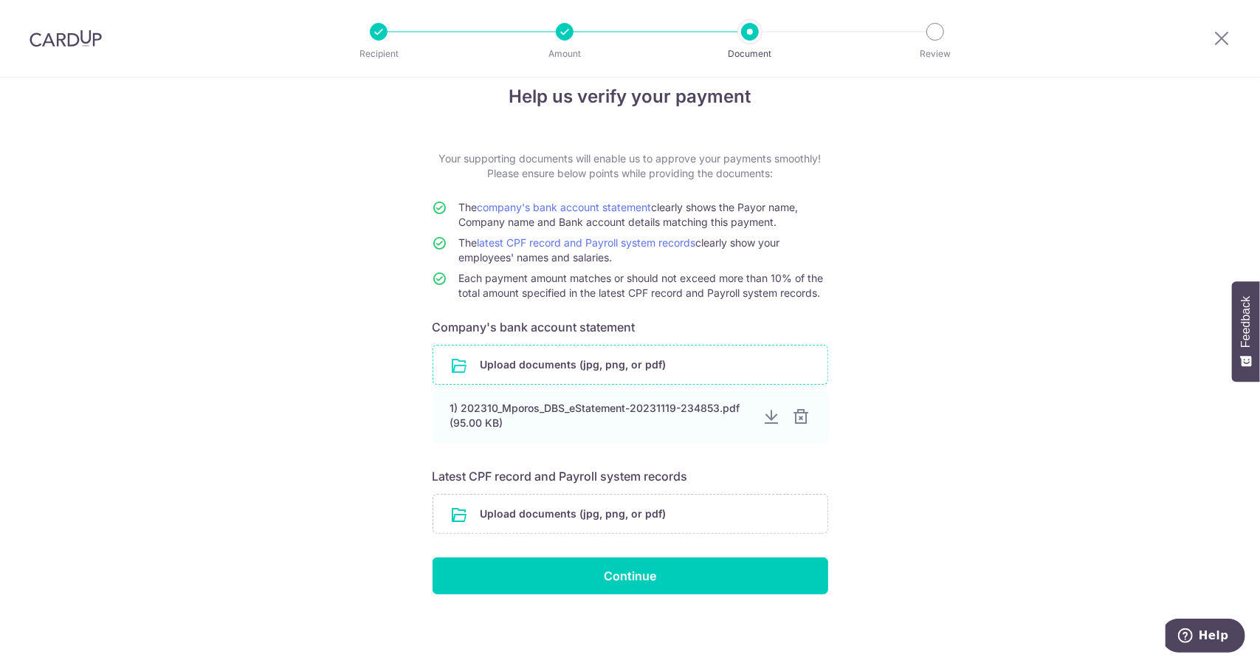
scroll to position [22, 0]
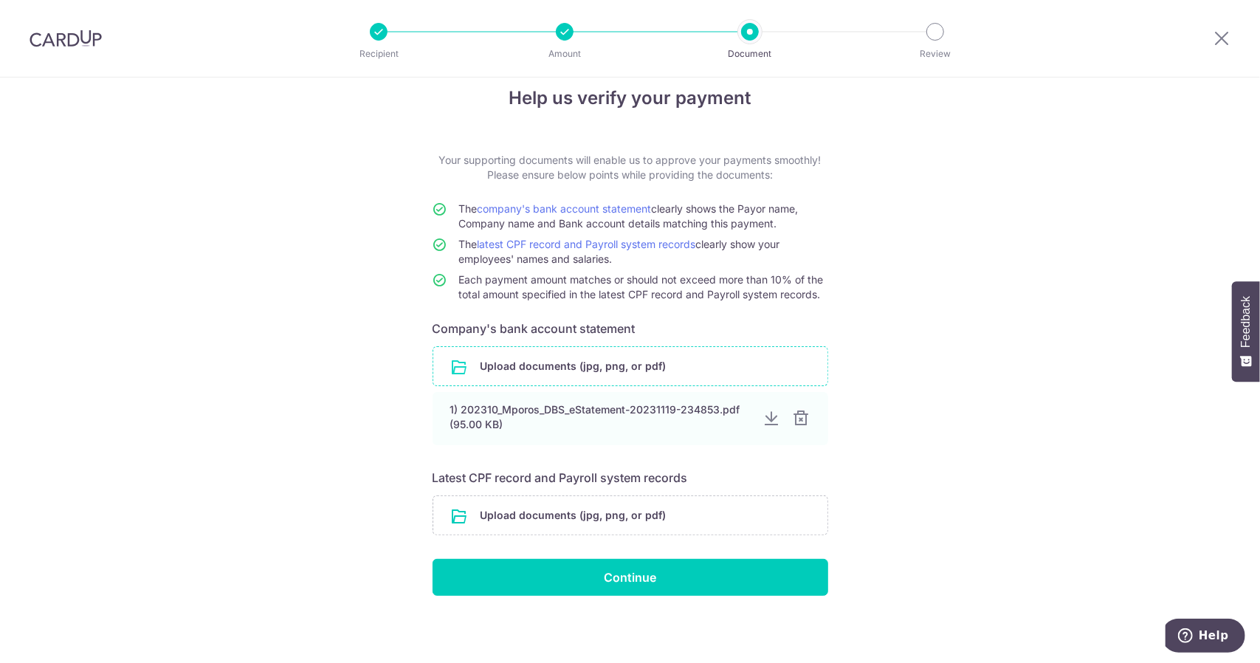
click at [545, 365] on input "file" at bounding box center [630, 366] width 394 height 38
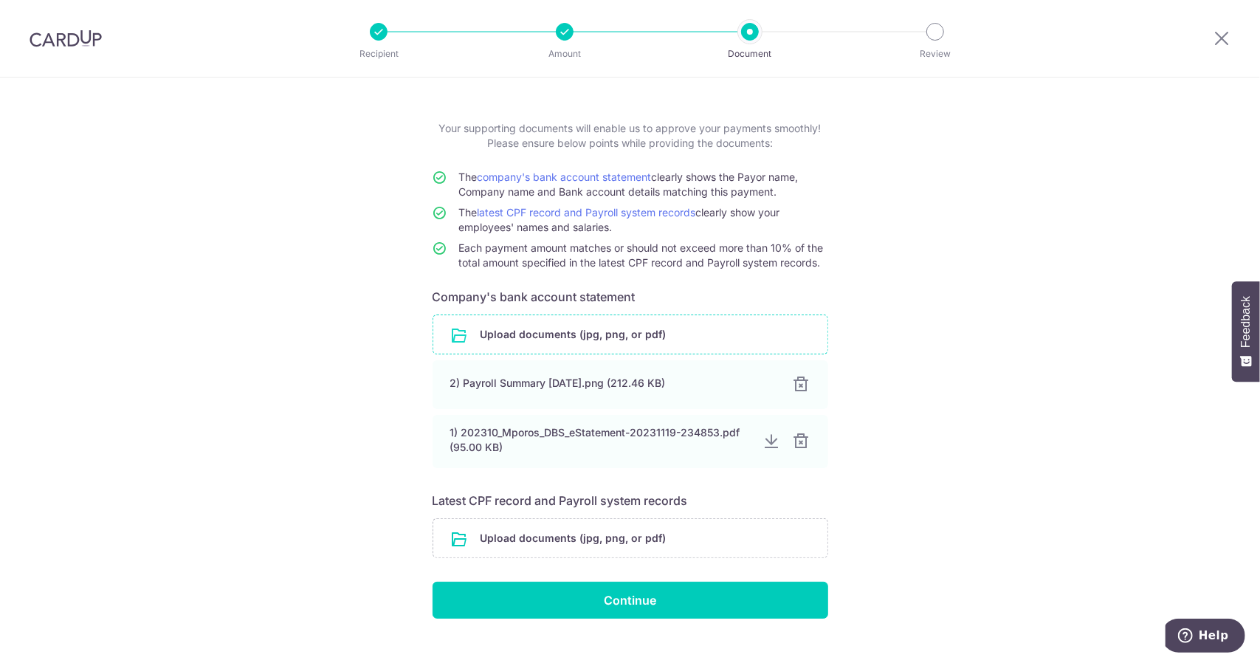
scroll to position [77, 0]
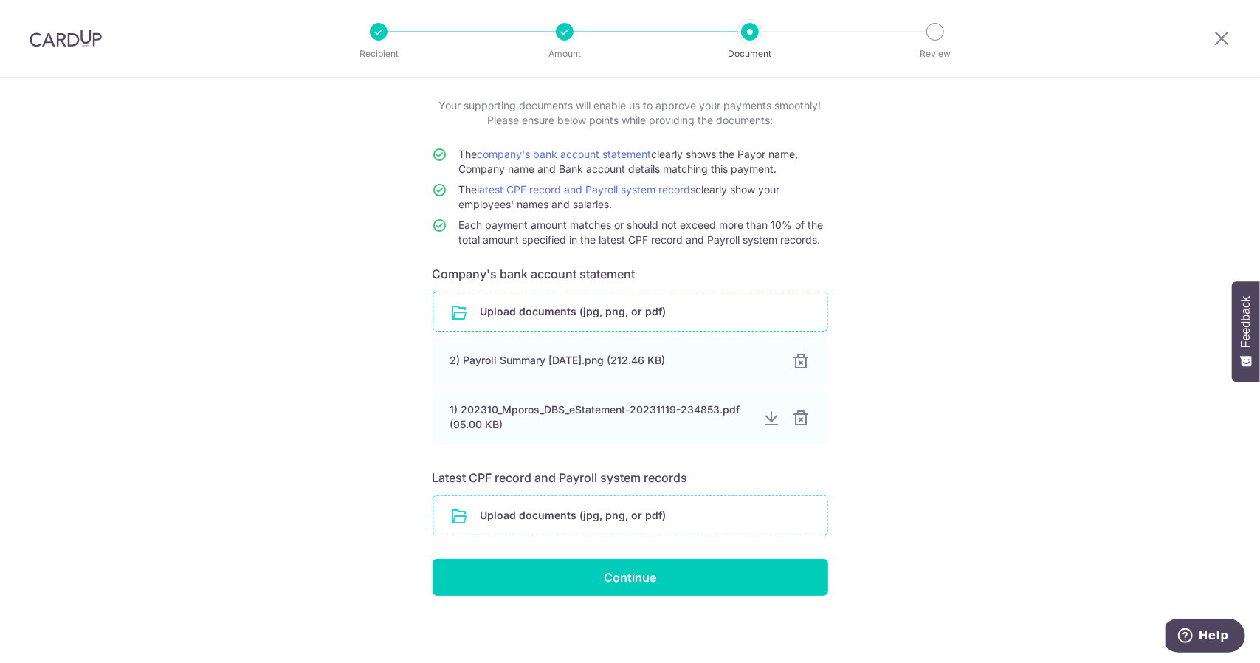
click at [557, 506] on input "file" at bounding box center [630, 515] width 394 height 38
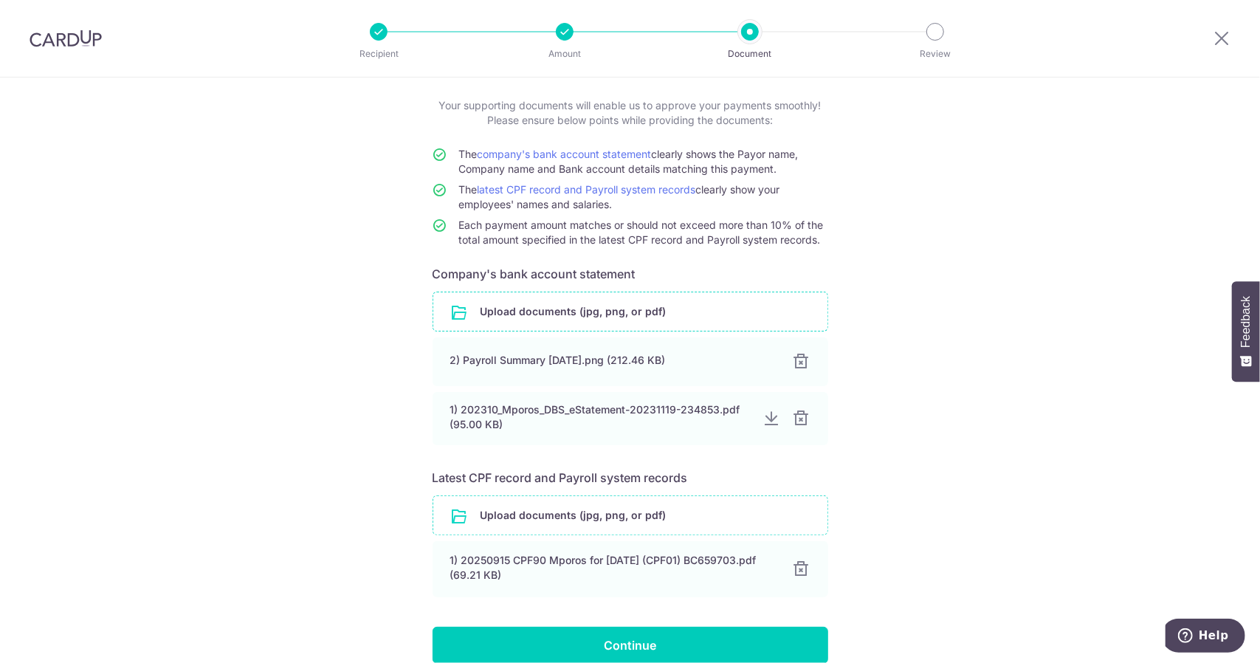
click at [585, 519] on input "file" at bounding box center [630, 515] width 394 height 38
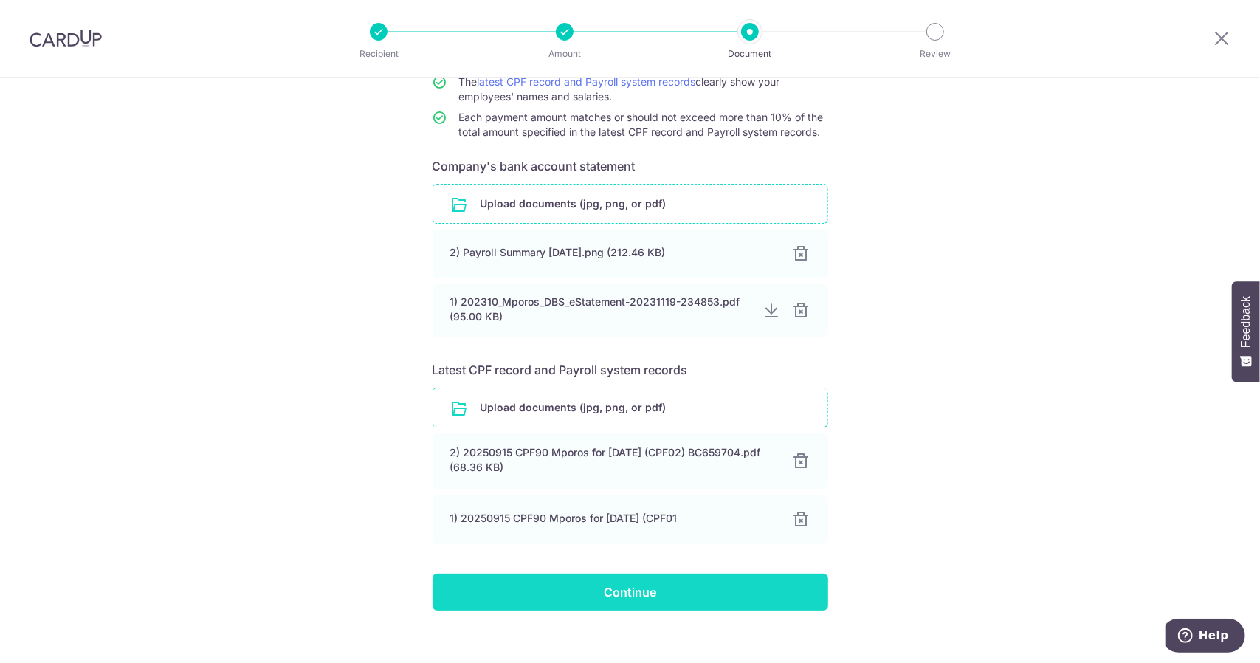
scroll to position [199, 0]
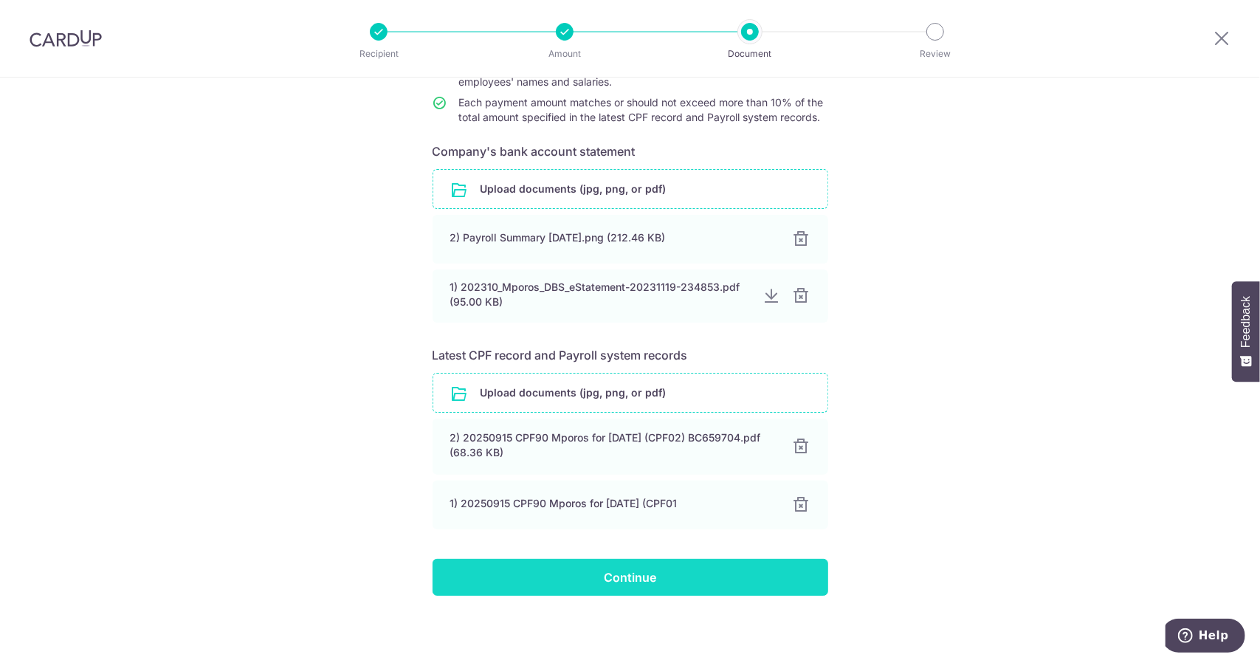
click at [620, 574] on input "Continue" at bounding box center [631, 577] width 396 height 37
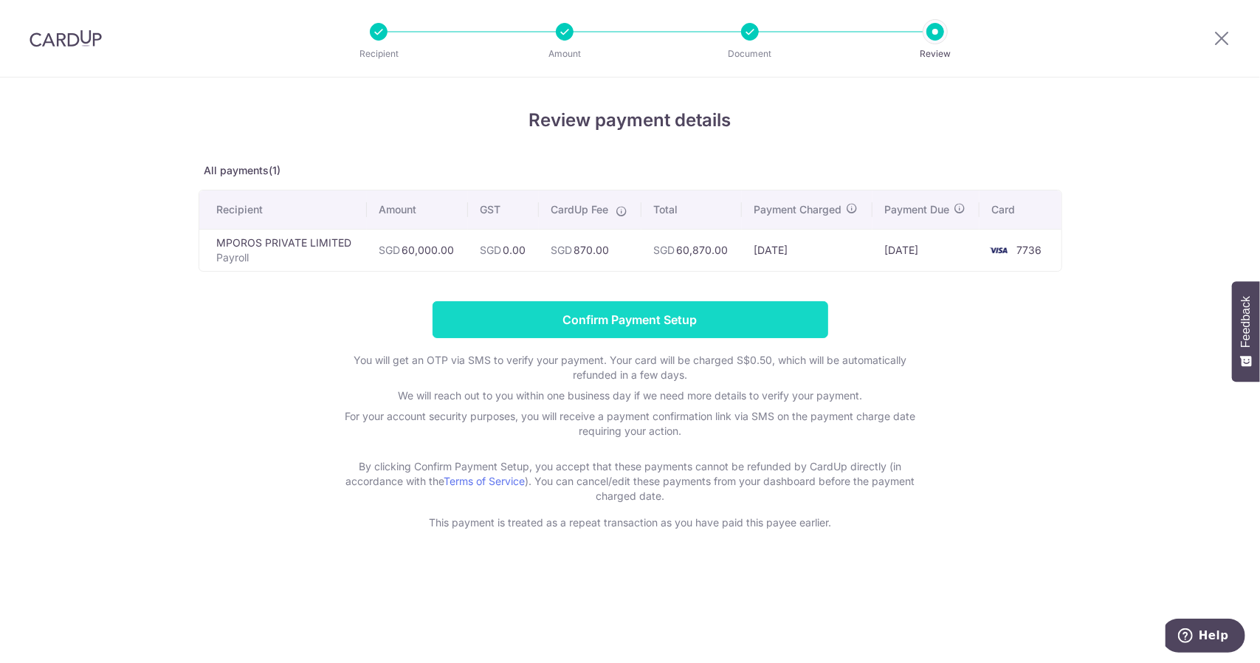
click at [524, 319] on input "Confirm Payment Setup" at bounding box center [631, 319] width 396 height 37
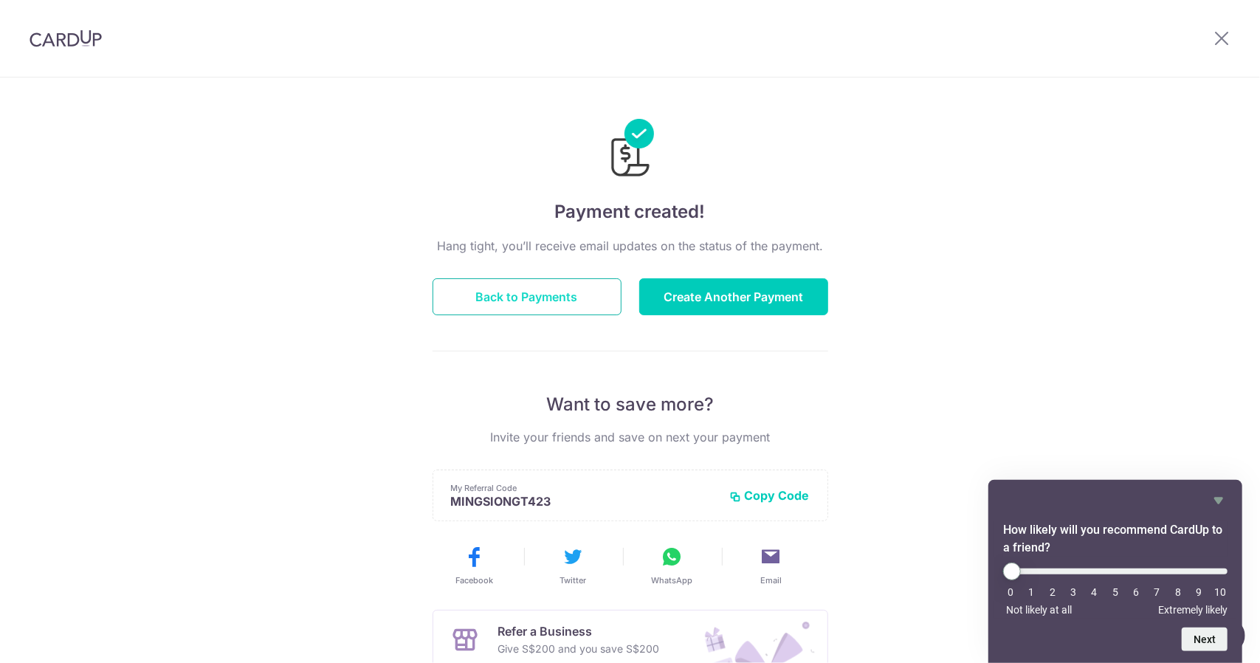
click at [564, 297] on button "Back to Payments" at bounding box center [527, 296] width 189 height 37
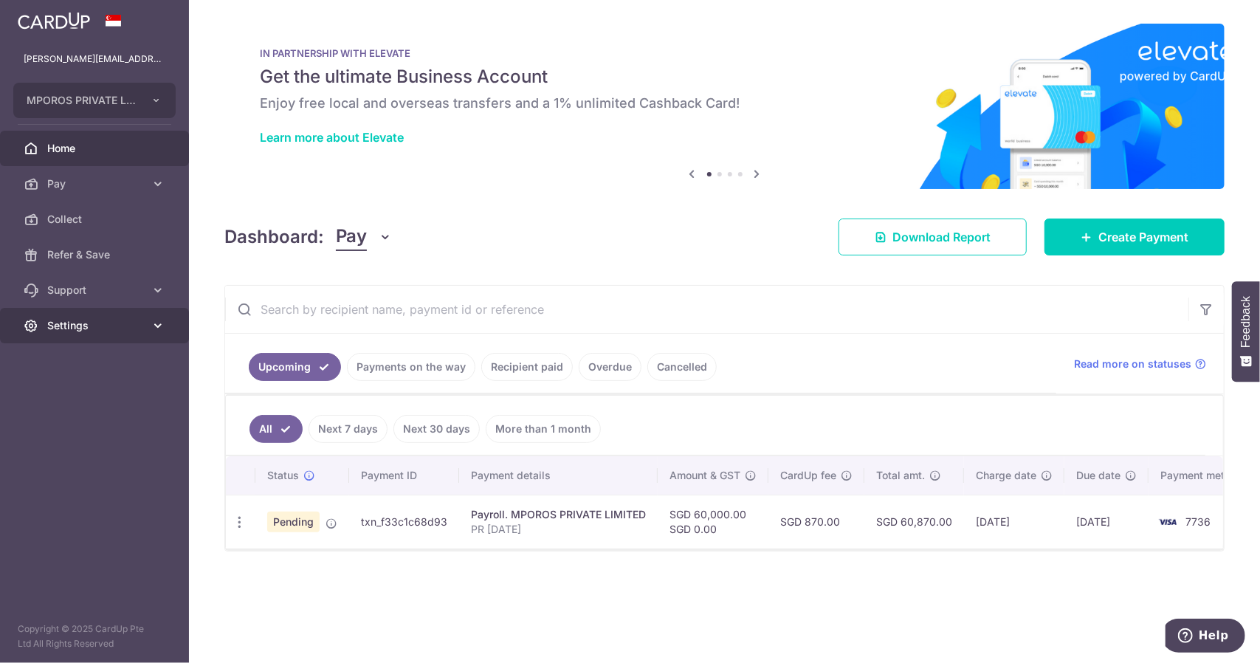
click at [81, 328] on span "Settings" at bounding box center [95, 325] width 97 height 15
click at [71, 402] on span "Logout" at bounding box center [95, 396] width 97 height 15
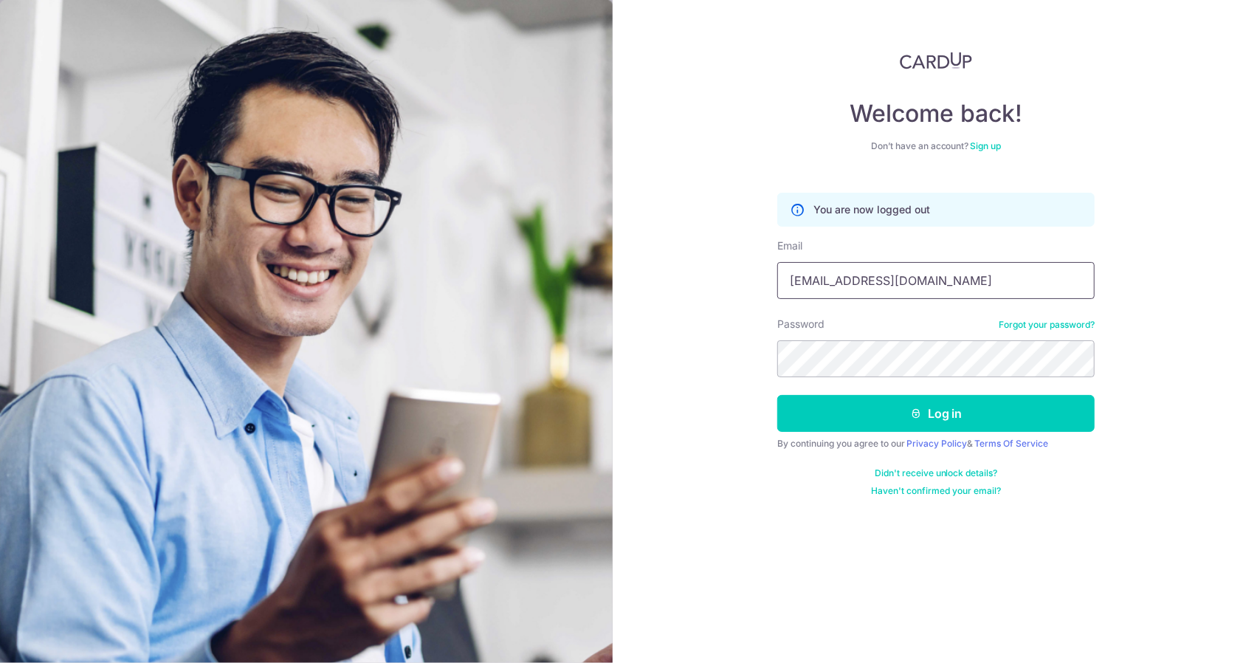
click at [945, 280] on input "[EMAIL_ADDRESS][DOMAIN_NAME]" at bounding box center [935, 280] width 317 height 37
type input "[PERSON_NAME][EMAIL_ADDRESS][DOMAIN_NAME]"
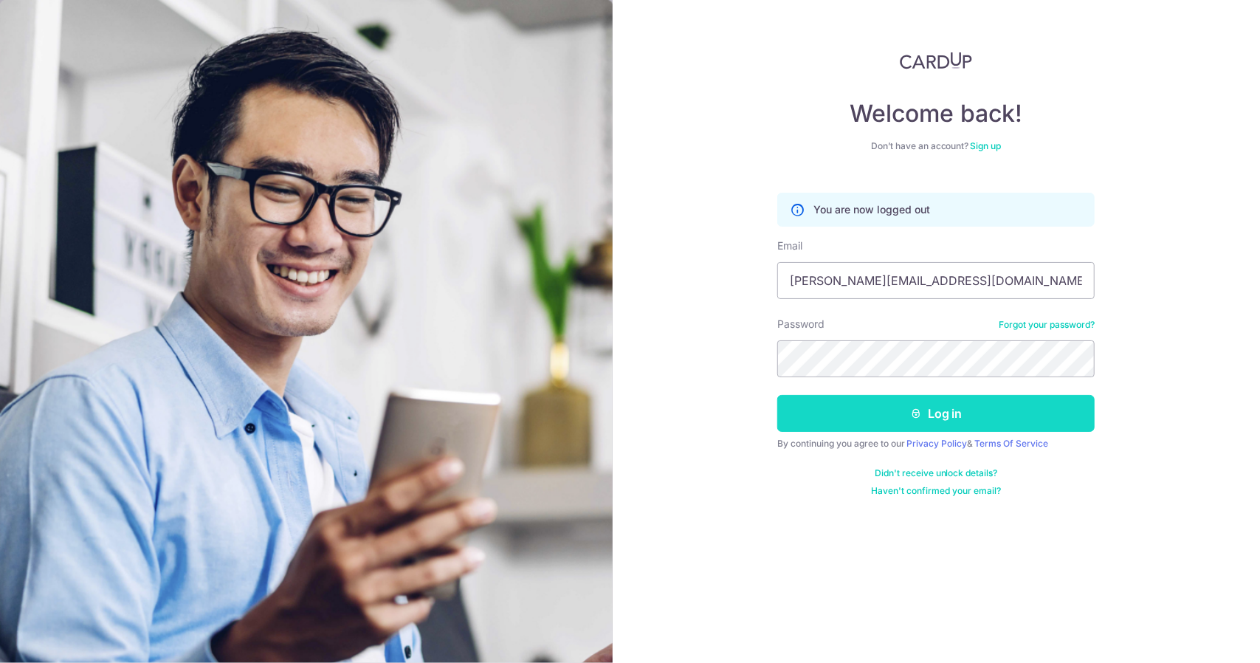
click at [937, 418] on button "Log in" at bounding box center [935, 413] width 317 height 37
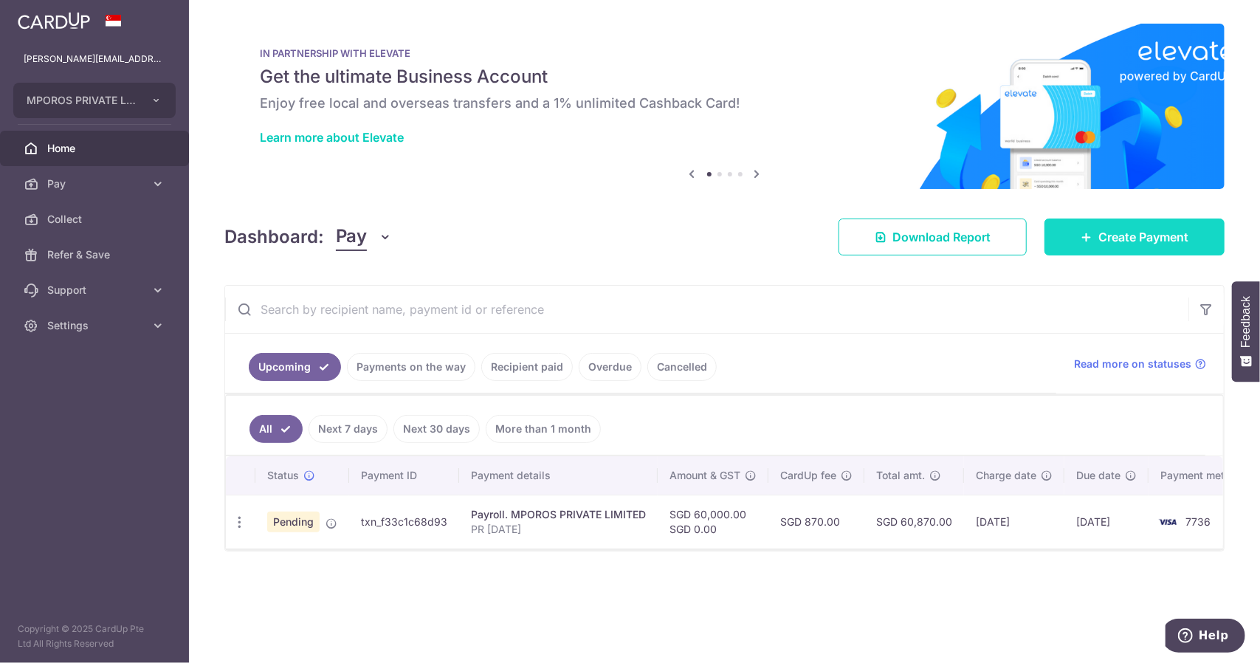
click at [1098, 234] on span "Create Payment" at bounding box center [1143, 237] width 90 height 18
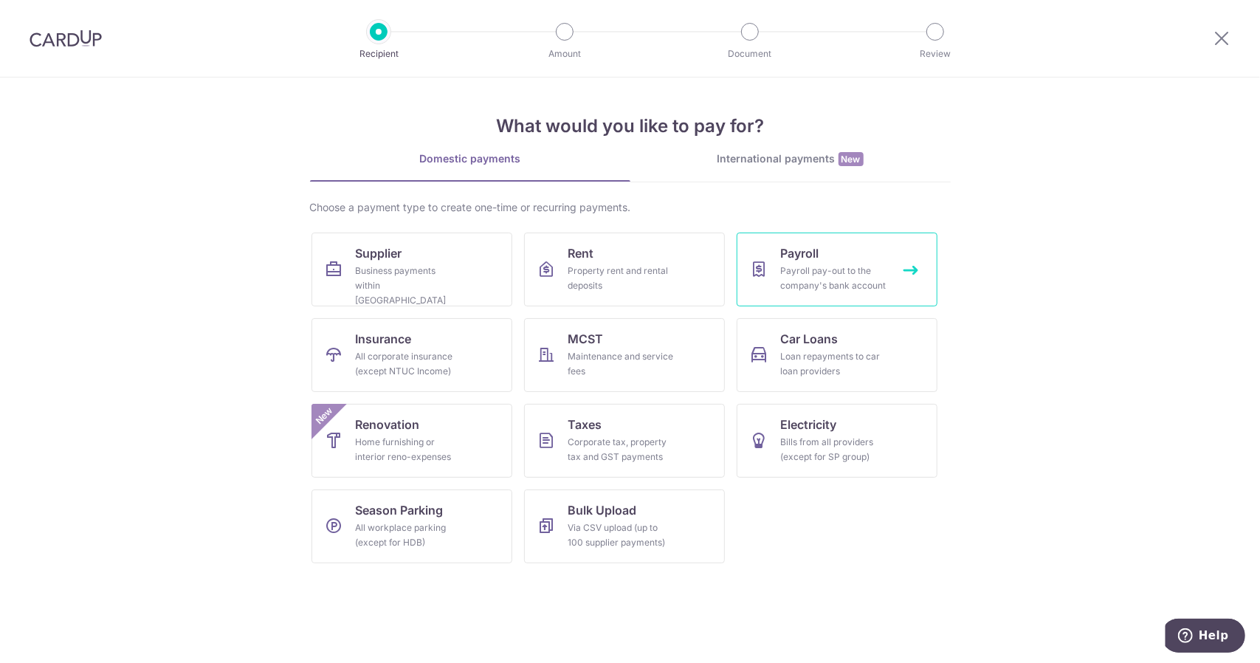
click at [803, 279] on div "Payroll pay-out to the company's bank account" at bounding box center [834, 279] width 106 height 30
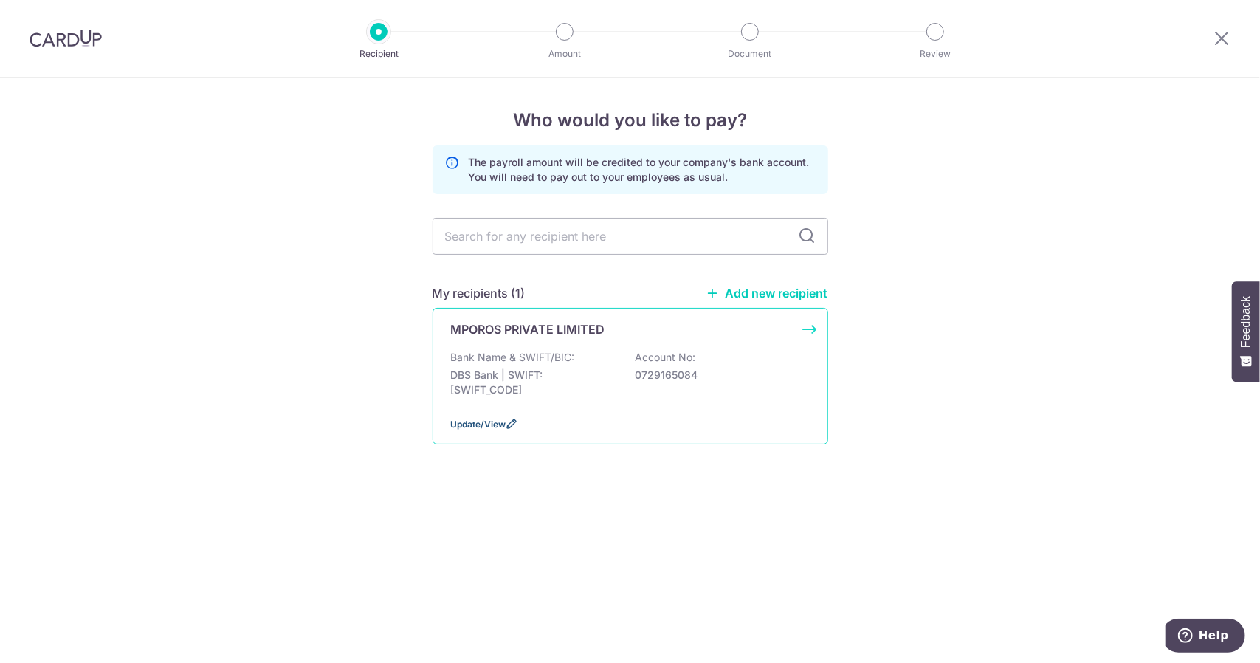
click at [486, 425] on span "Update/View" at bounding box center [478, 424] width 55 height 11
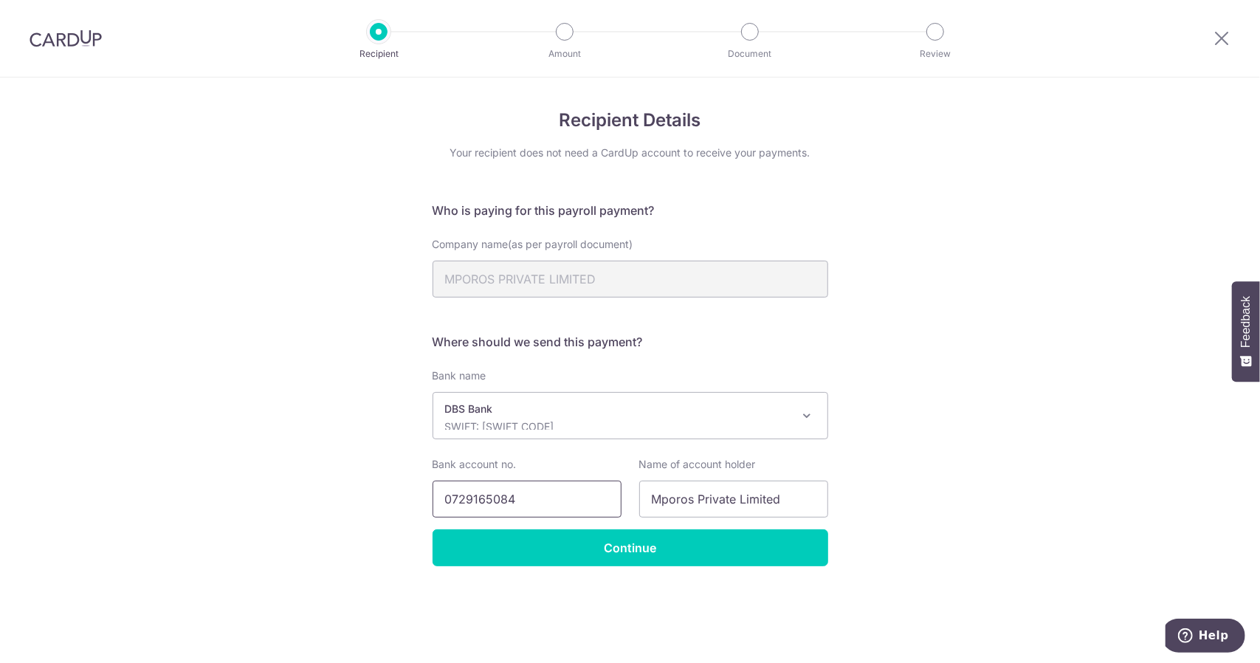
click at [487, 500] on input "0729165084" at bounding box center [527, 499] width 189 height 37
paste input "88520208201"
type input "88520208201"
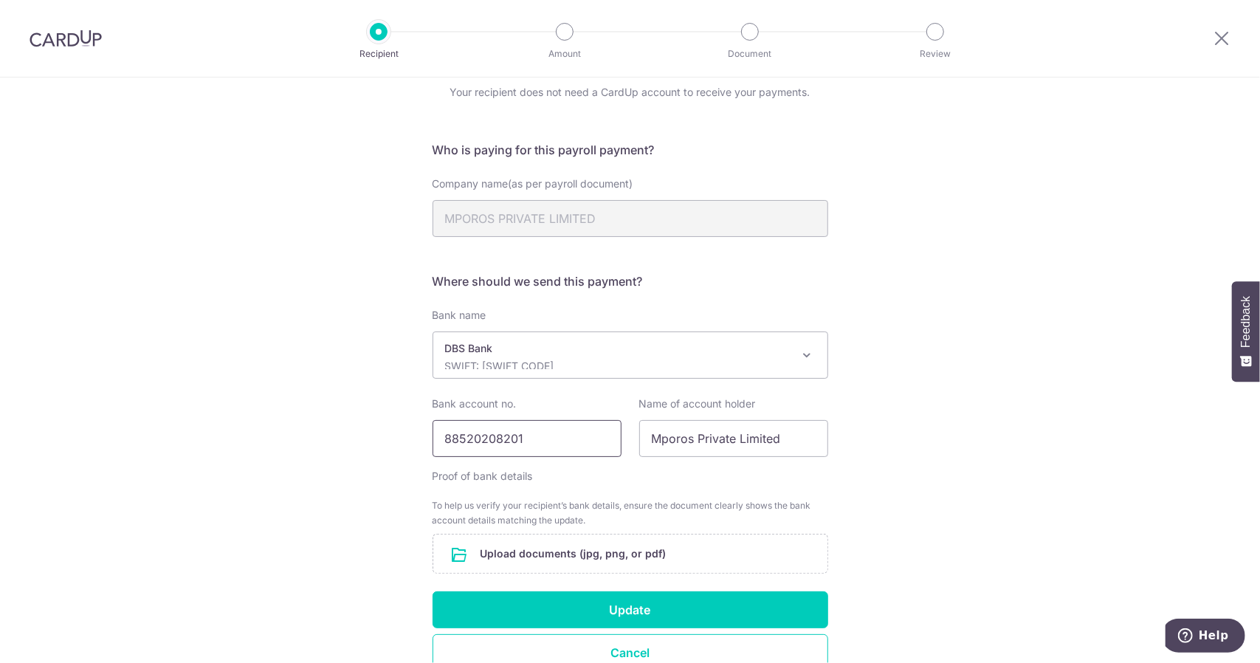
scroll to position [136, 0]
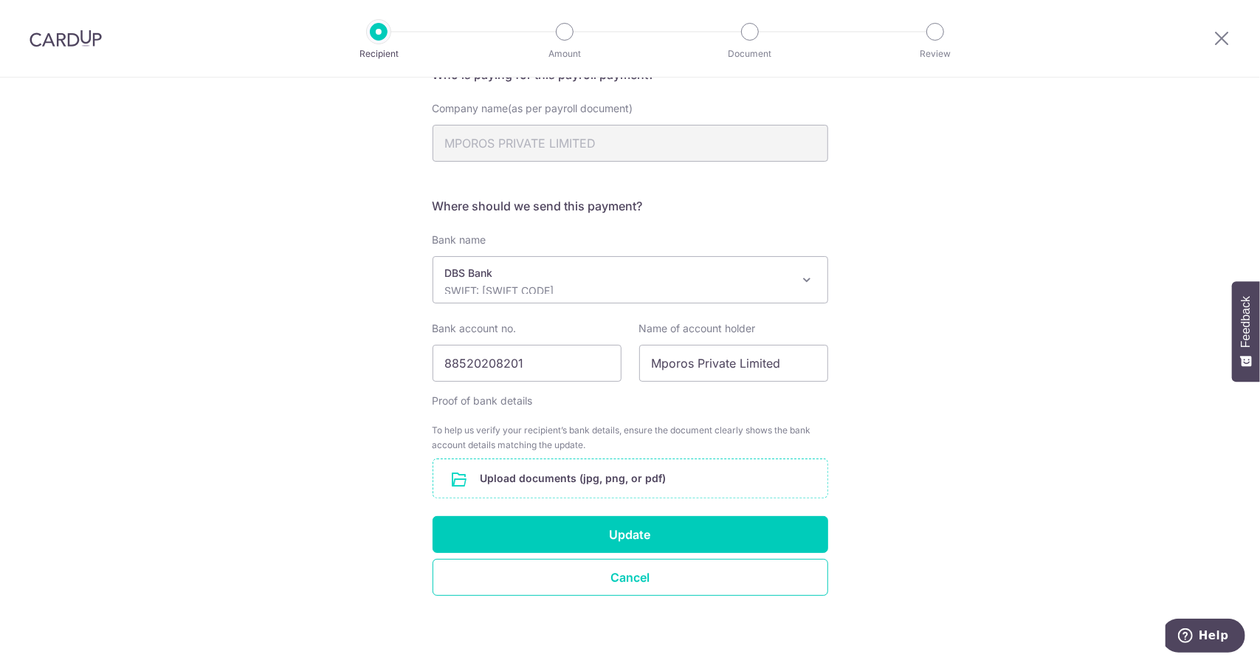
click at [614, 475] on input "file" at bounding box center [630, 478] width 394 height 38
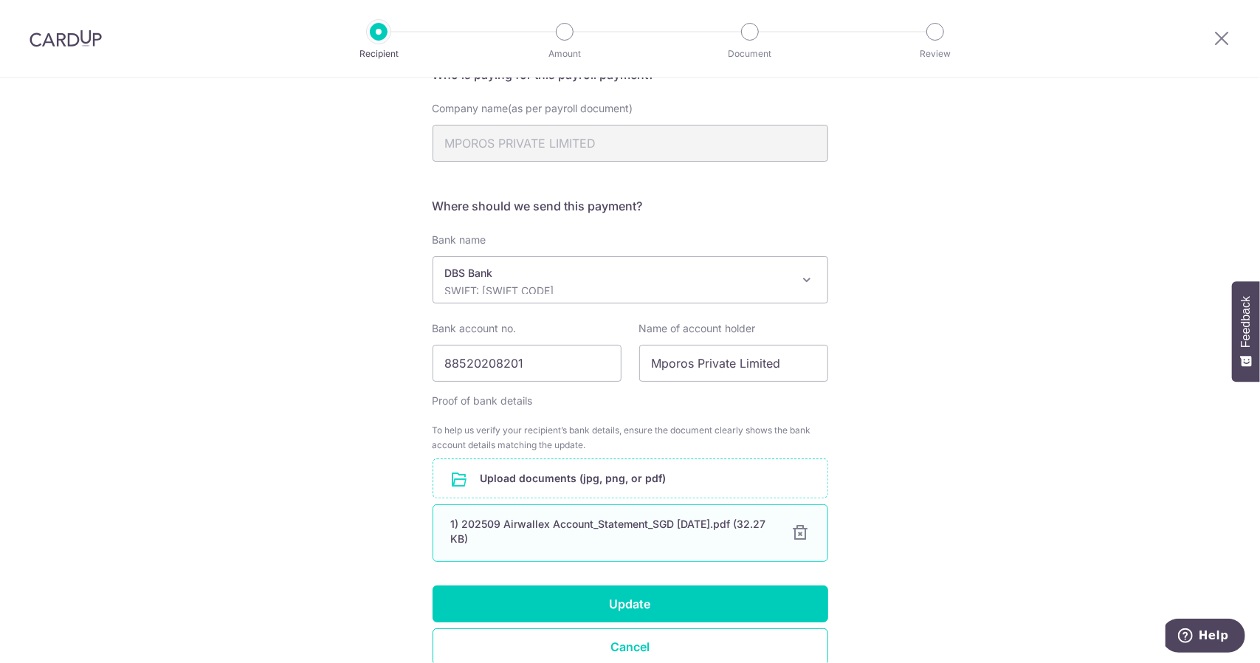
scroll to position [204, 0]
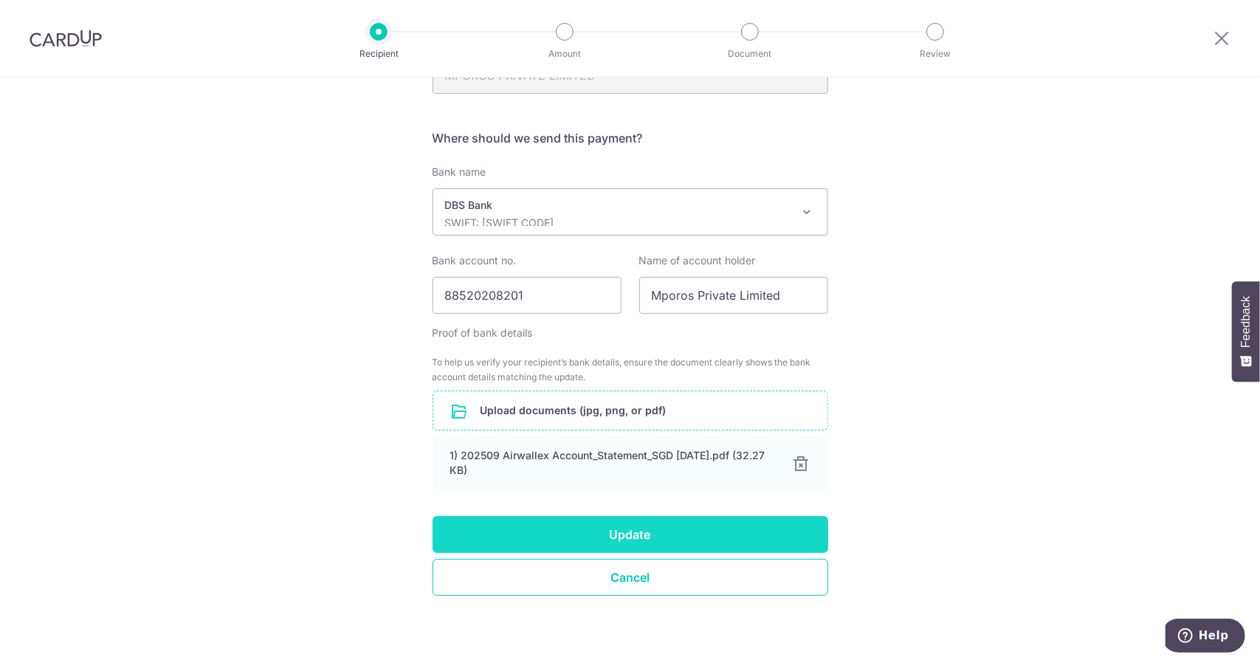
click at [639, 533] on button "Update" at bounding box center [631, 534] width 396 height 37
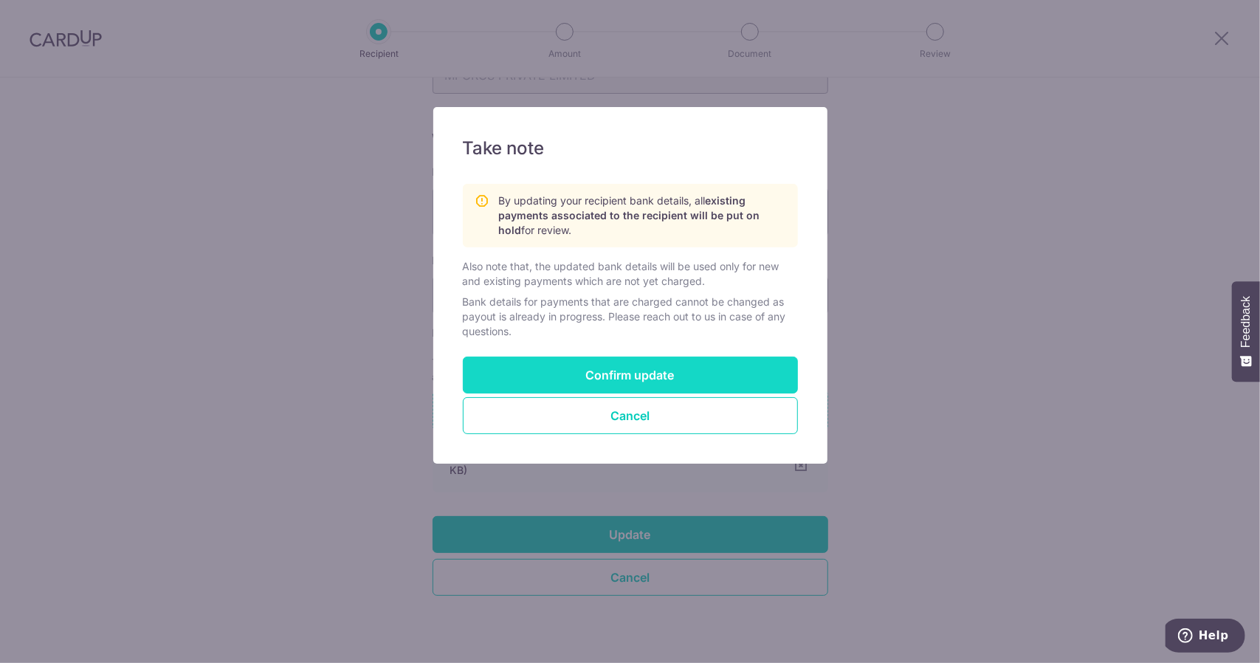
click at [637, 376] on button "Confirm update" at bounding box center [630, 375] width 335 height 37
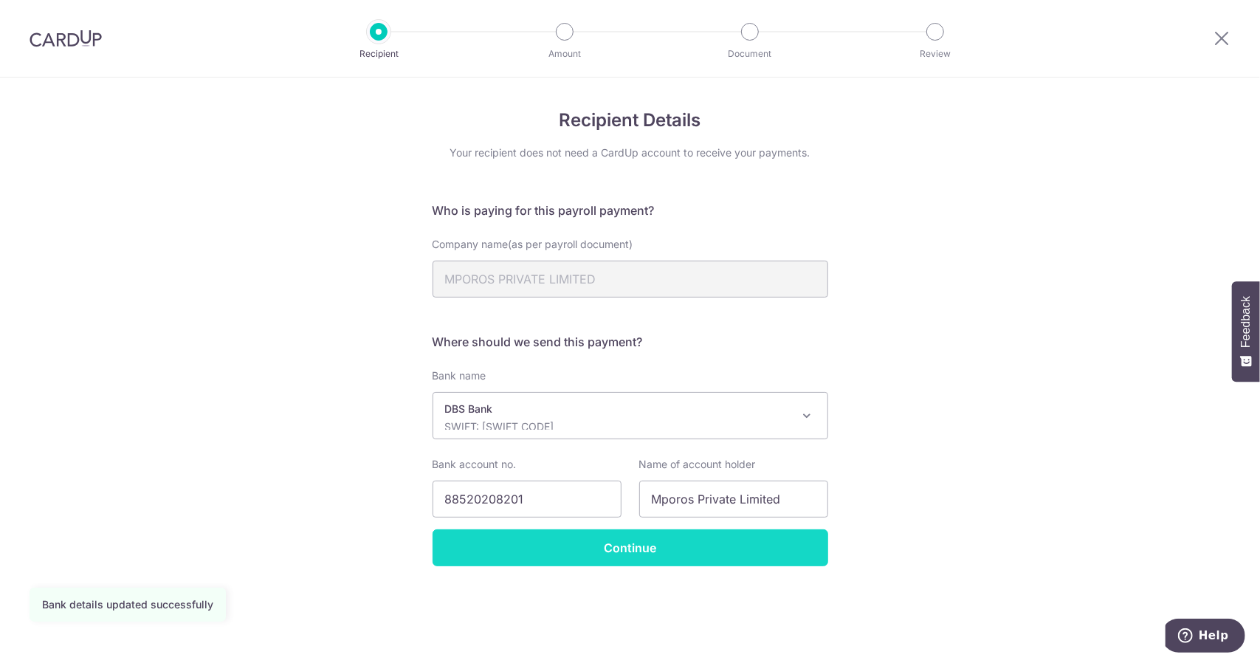
click at [624, 550] on input "Continue" at bounding box center [631, 547] width 396 height 37
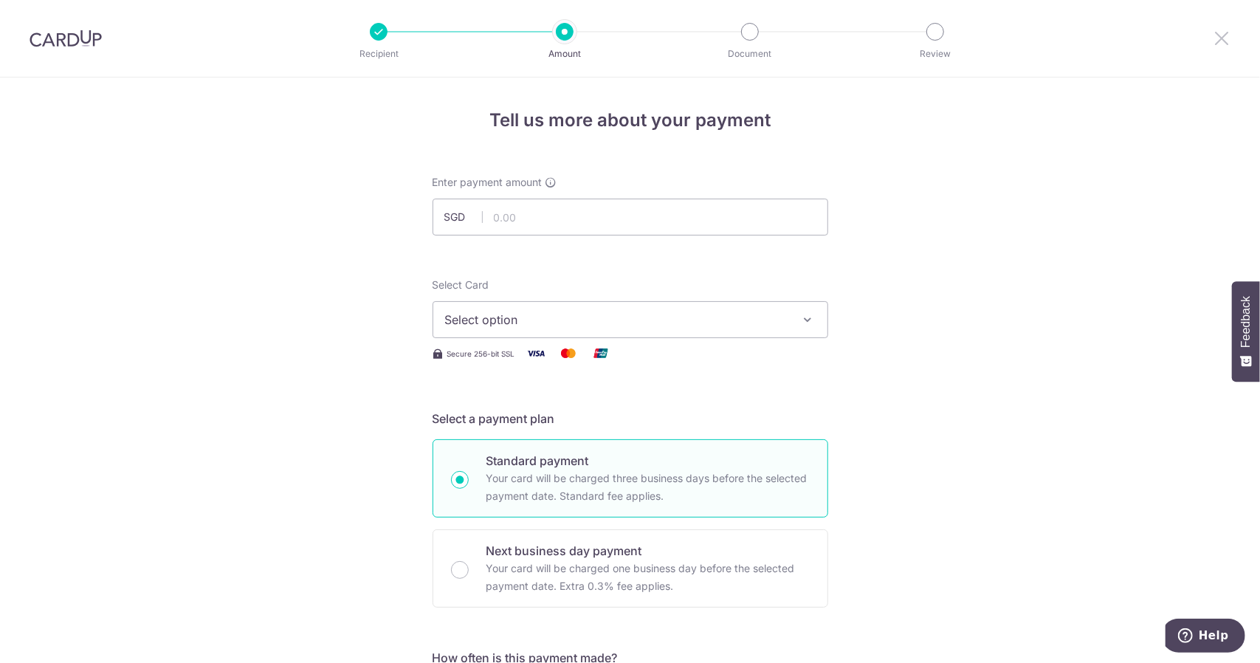
click at [1225, 35] on icon at bounding box center [1222, 38] width 18 height 18
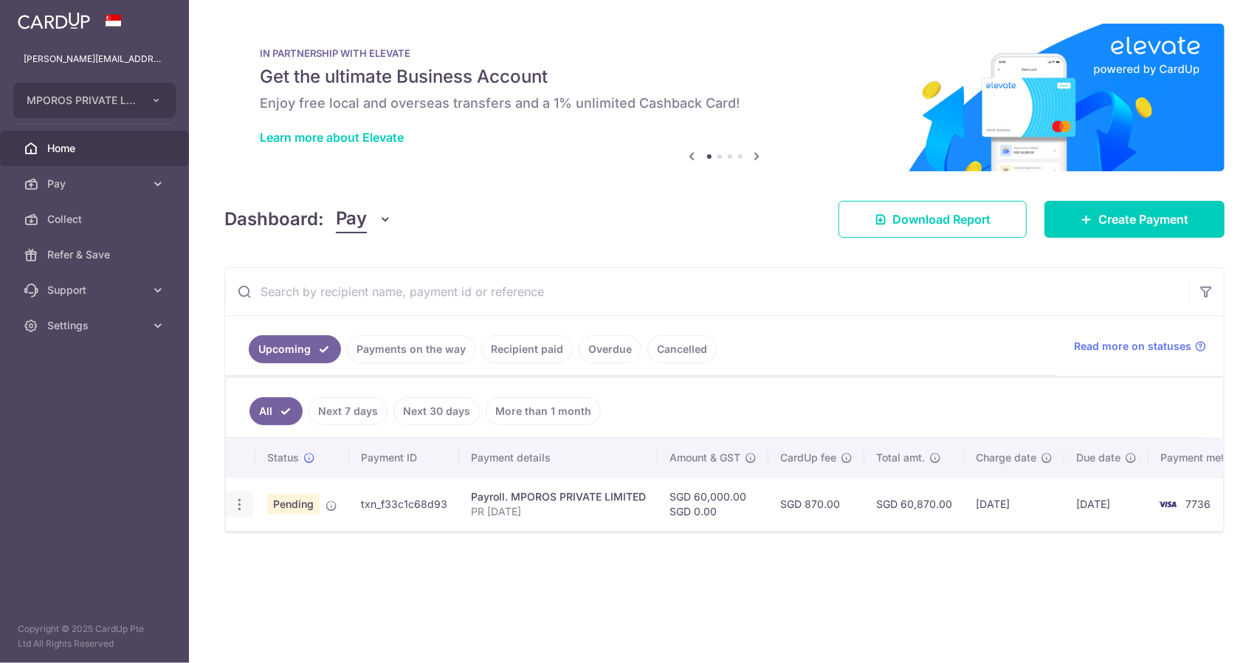
click at [239, 501] on icon "button" at bounding box center [240, 505] width 16 height 16
click at [307, 543] on span "Update payment" at bounding box center [318, 545] width 100 height 18
radio input "true"
type input "60,000.00"
type input "06/10/2025"
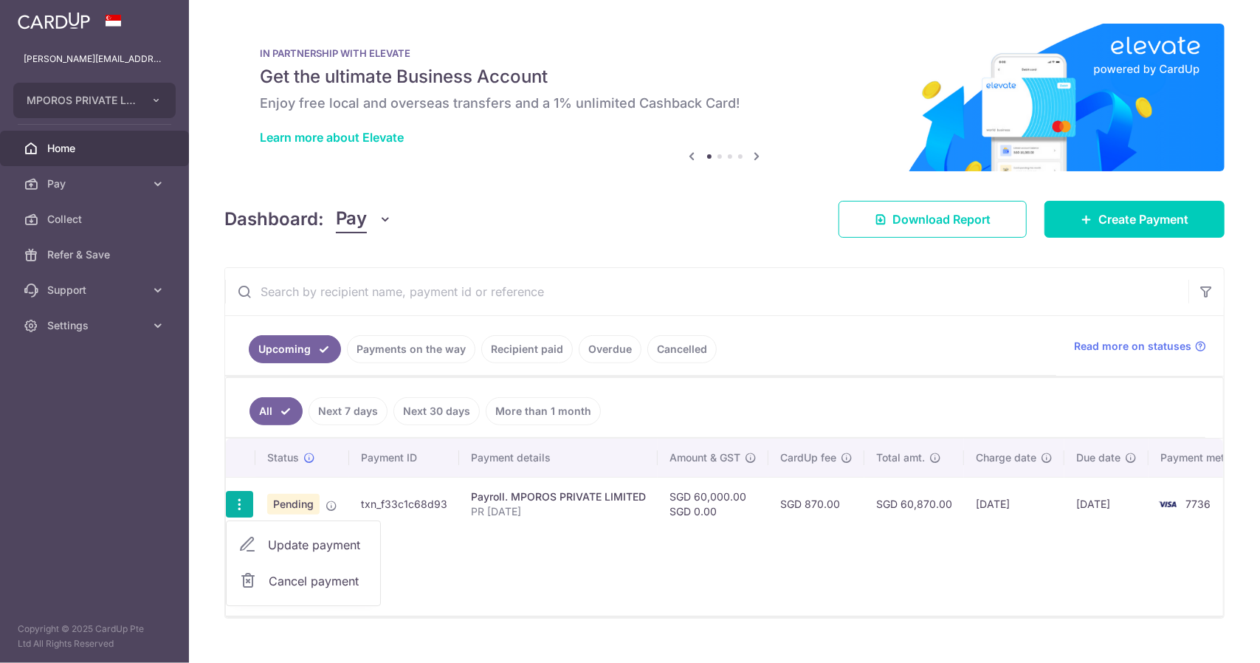
type input "PR Sep2025"
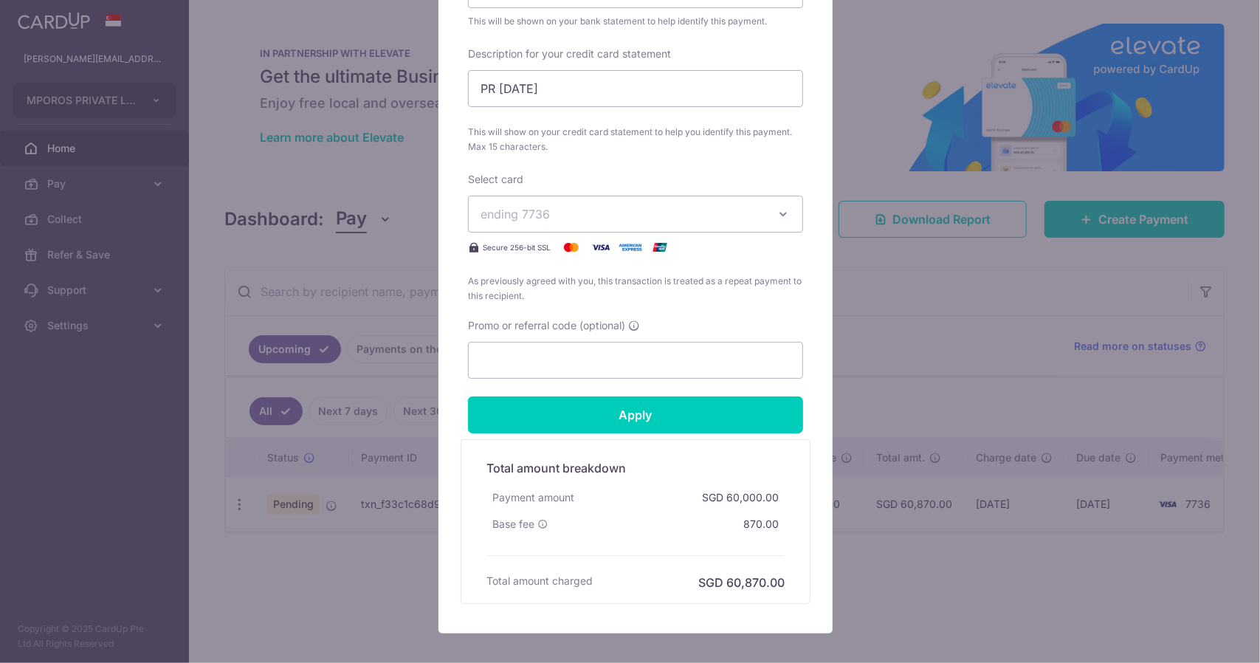
scroll to position [685, 0]
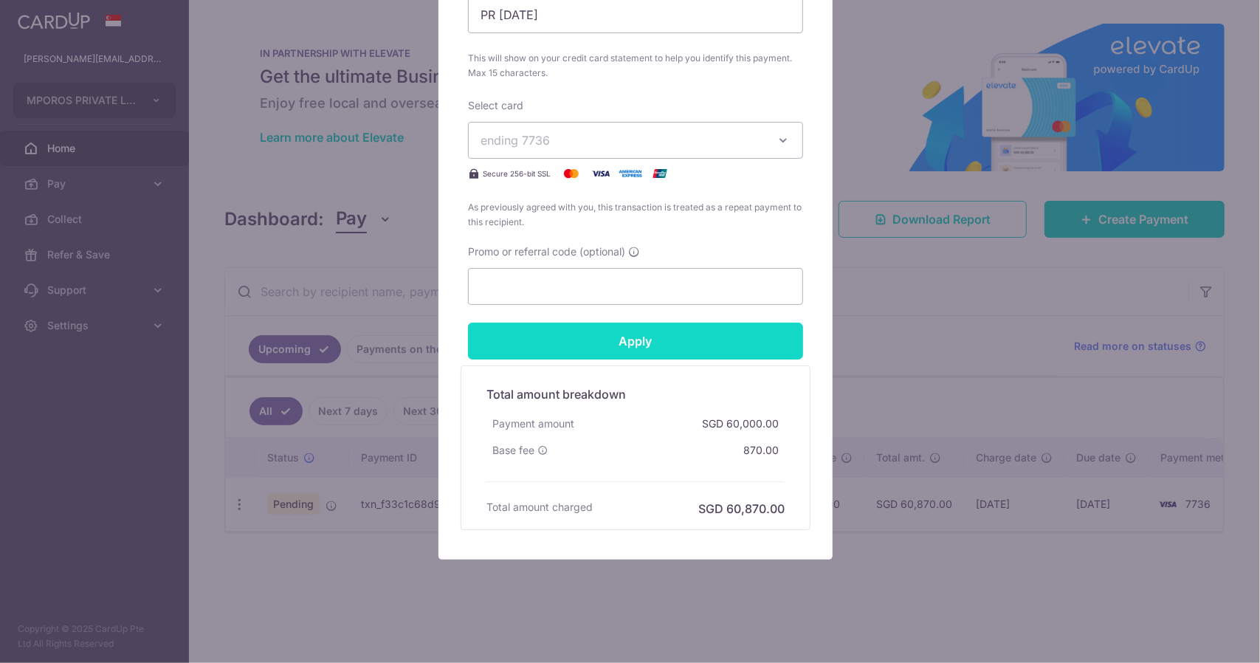
click at [626, 346] on input "Apply" at bounding box center [635, 341] width 335 height 37
type input "Successfully Applied"
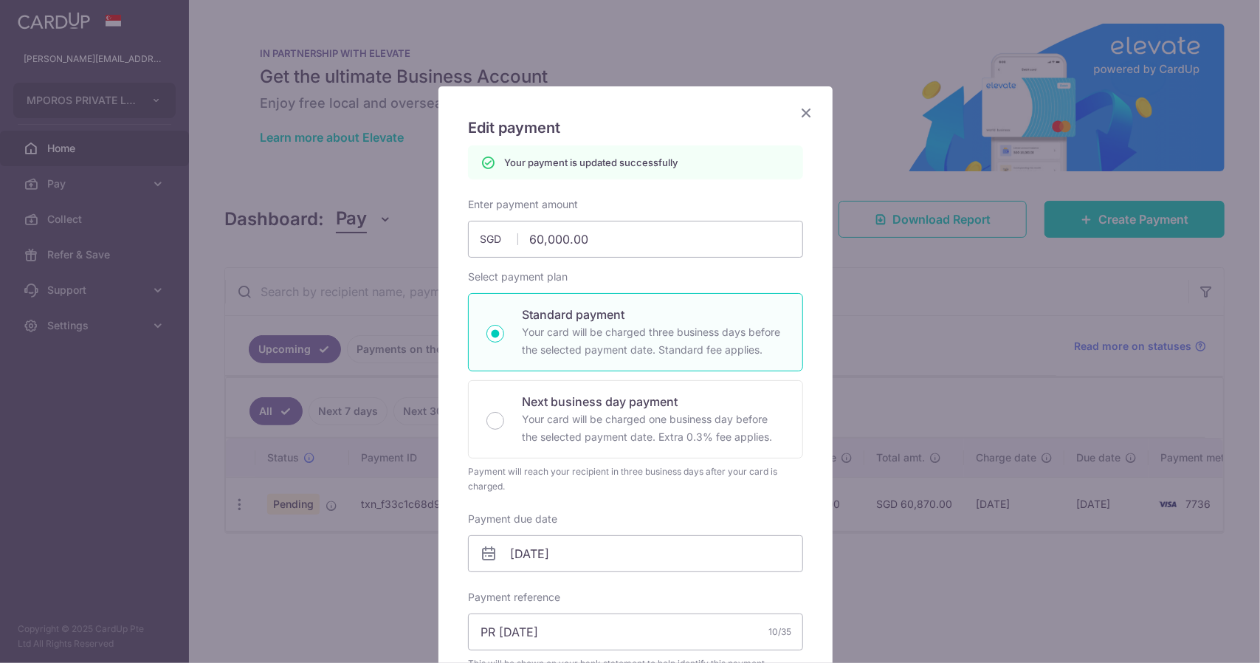
scroll to position [0, 0]
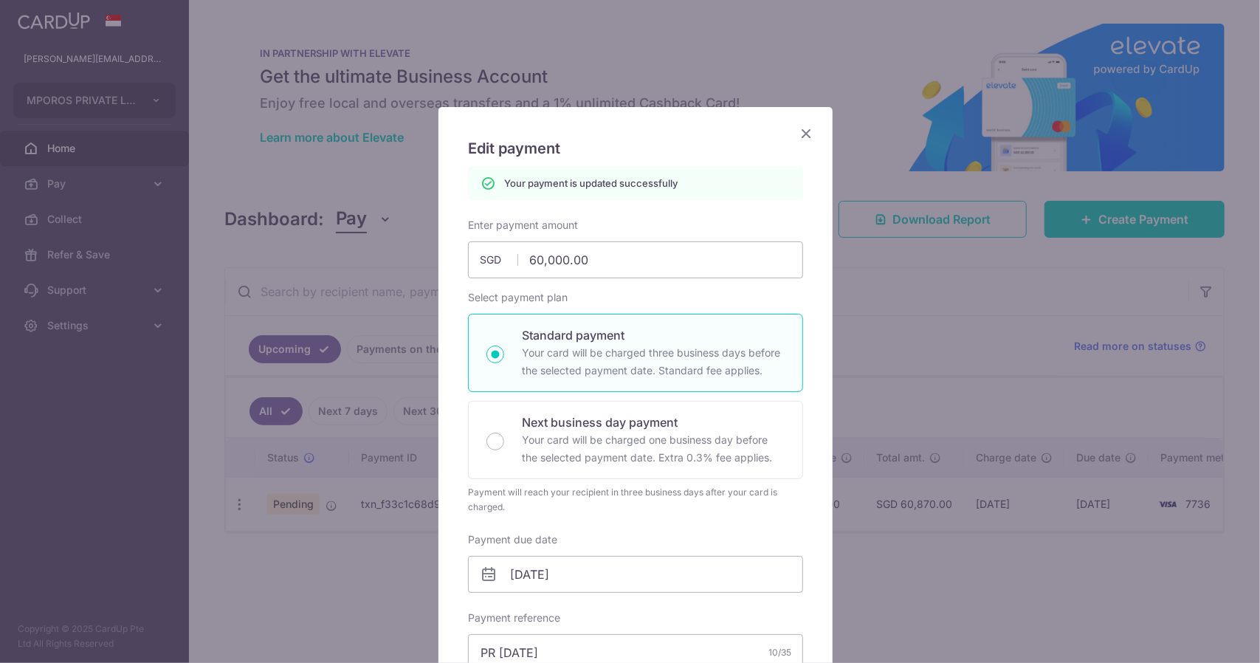
click at [802, 135] on icon "Close" at bounding box center [806, 133] width 18 height 18
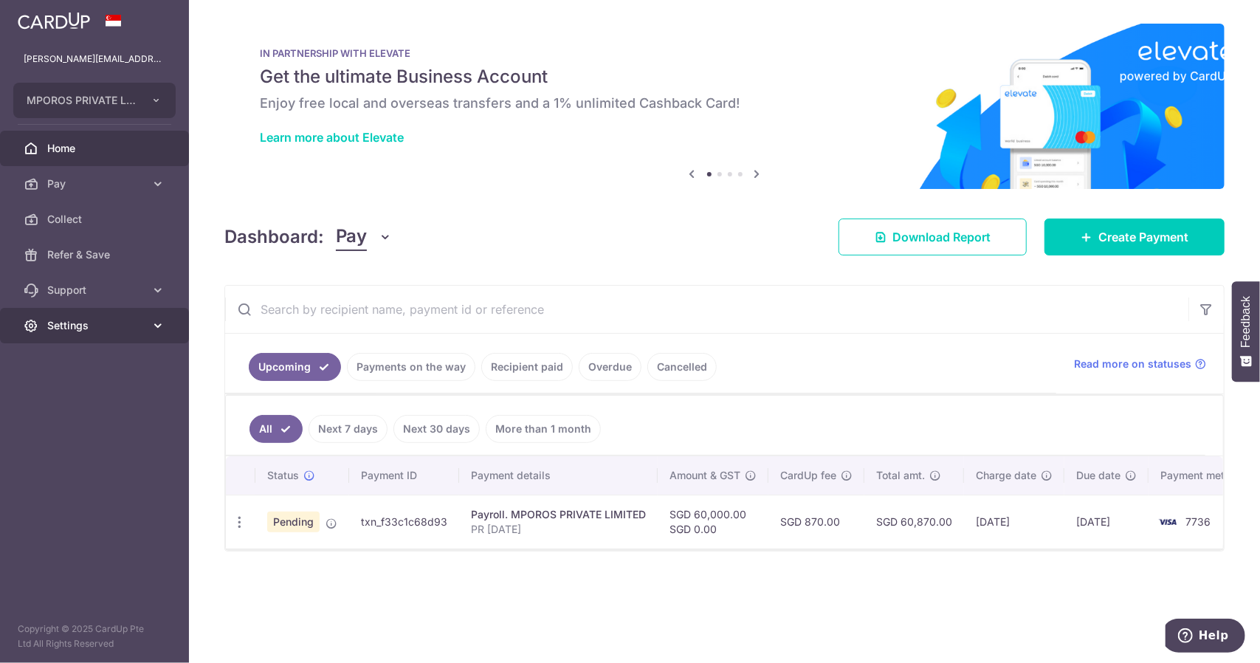
click at [76, 328] on span "Settings" at bounding box center [95, 325] width 97 height 15
click at [69, 393] on span "Logout" at bounding box center [95, 396] width 97 height 15
